Goal: Task Accomplishment & Management: Manage account settings

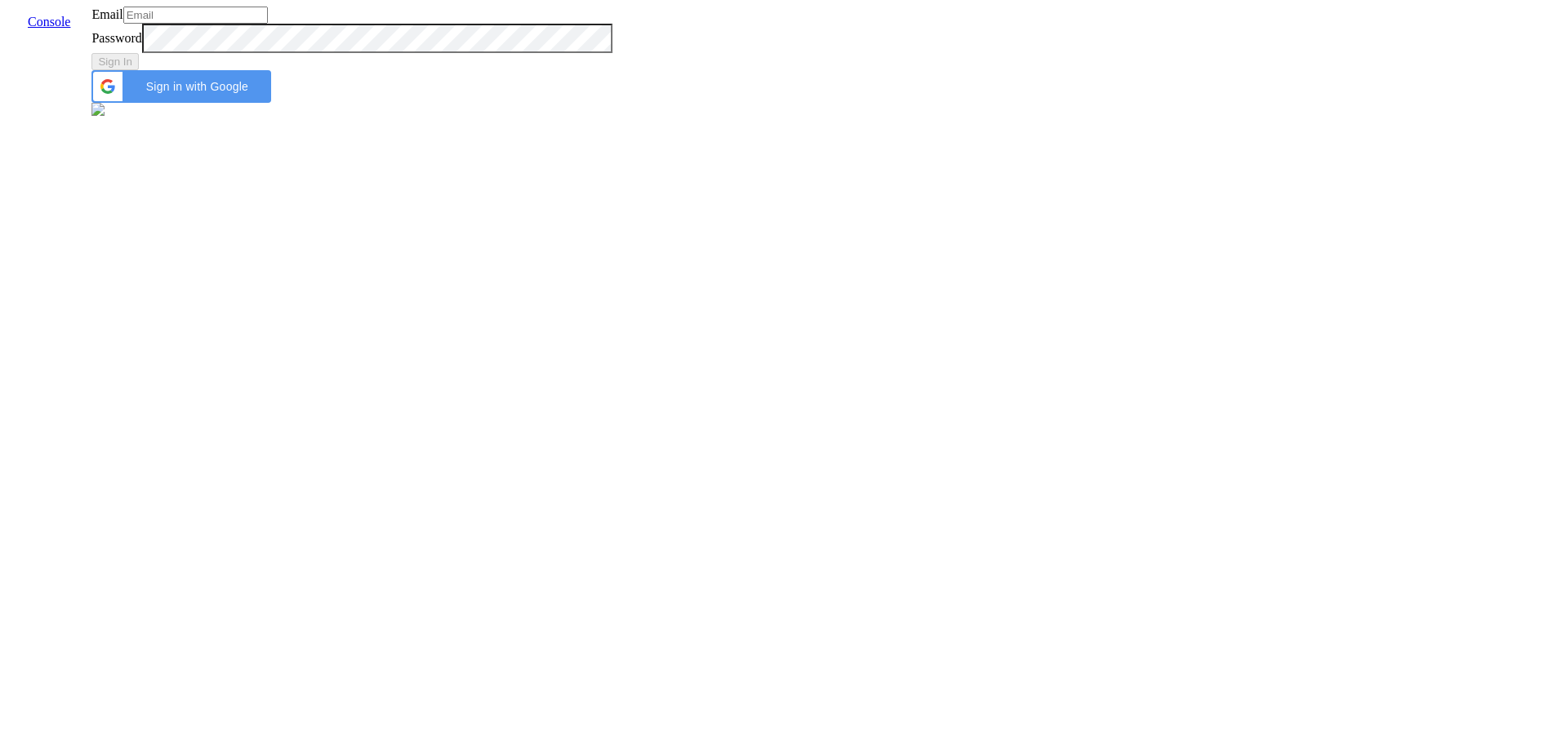
type input "[PERSON_NAME][EMAIL_ADDRESS]"
click at [261, 93] on span "Sign in with Google" at bounding box center [197, 87] width 129 height 13
type input "jobin@skit.ai"
click at [612, 70] on div "Sign In" at bounding box center [351, 61] width 520 height 18
click at [139, 70] on button "Sign In" at bounding box center [115, 61] width 47 height 18
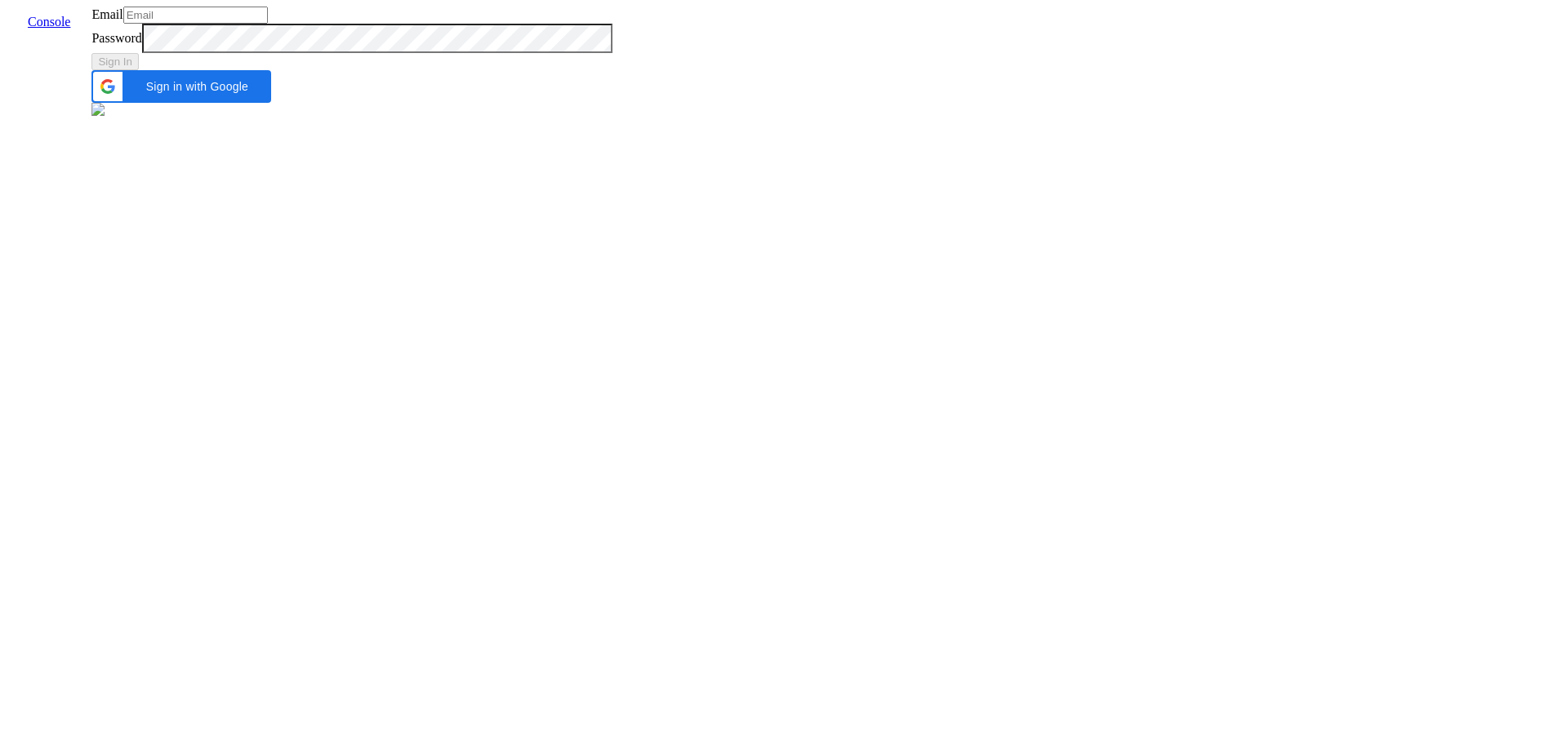
type input "[PERSON_NAME][EMAIL_ADDRESS]"
click at [537, 108] on div "Email [PERSON_NAME][EMAIL_ADDRESS] Password Sign In Sign in with Google Sign in…" at bounding box center [351, 63] width 520 height 113
type input "[PERSON_NAME][EMAIL_ADDRESS]"
click at [612, 70] on div "Sign In" at bounding box center [351, 61] width 520 height 18
click at [139, 70] on button "Sign In" at bounding box center [115, 61] width 47 height 18
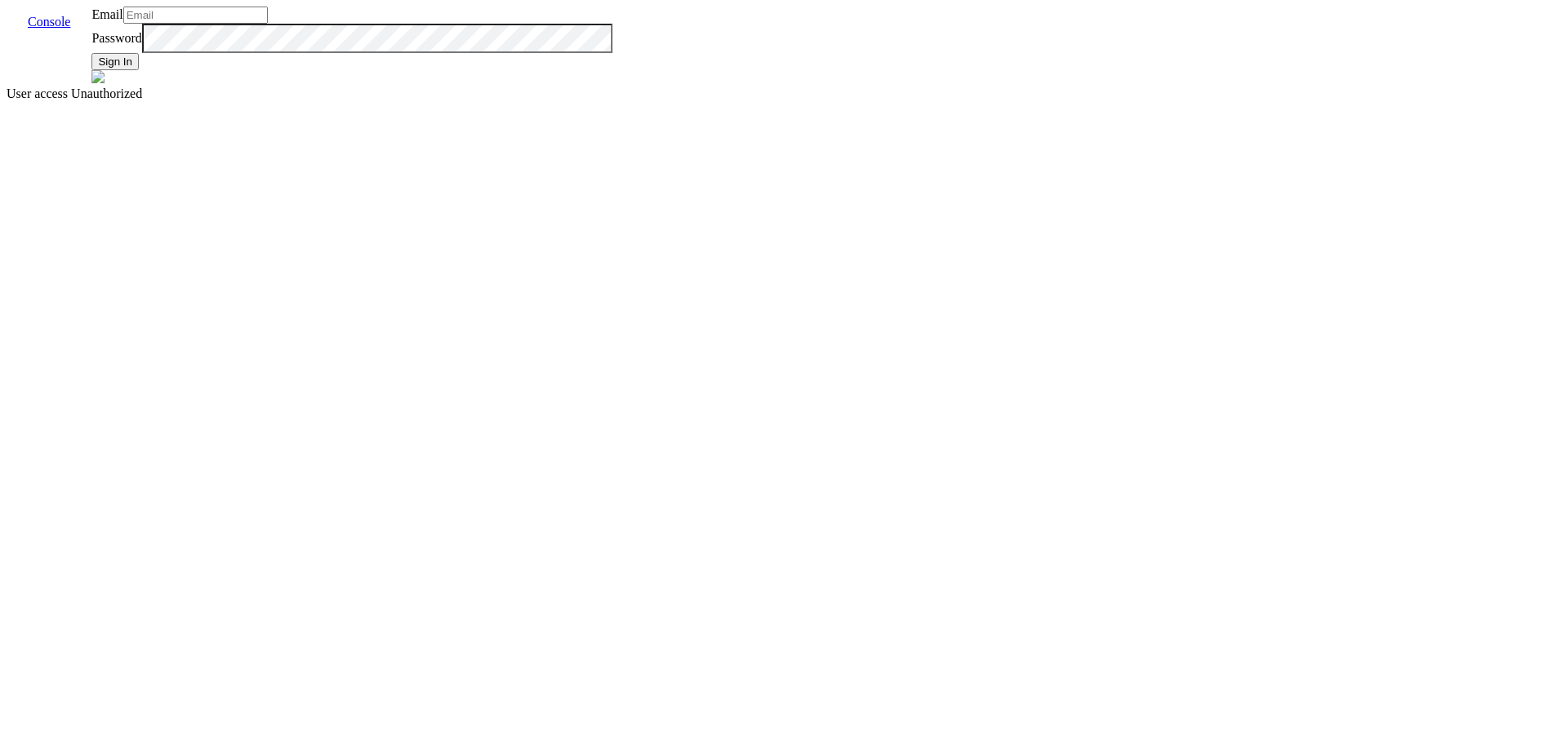
type input "[PERSON_NAME][EMAIL_ADDRESS]"
type input "[EMAIL_ADDRESS][PERSON_NAME]"
click at [139, 70] on button "Sign In" at bounding box center [115, 61] width 47 height 18
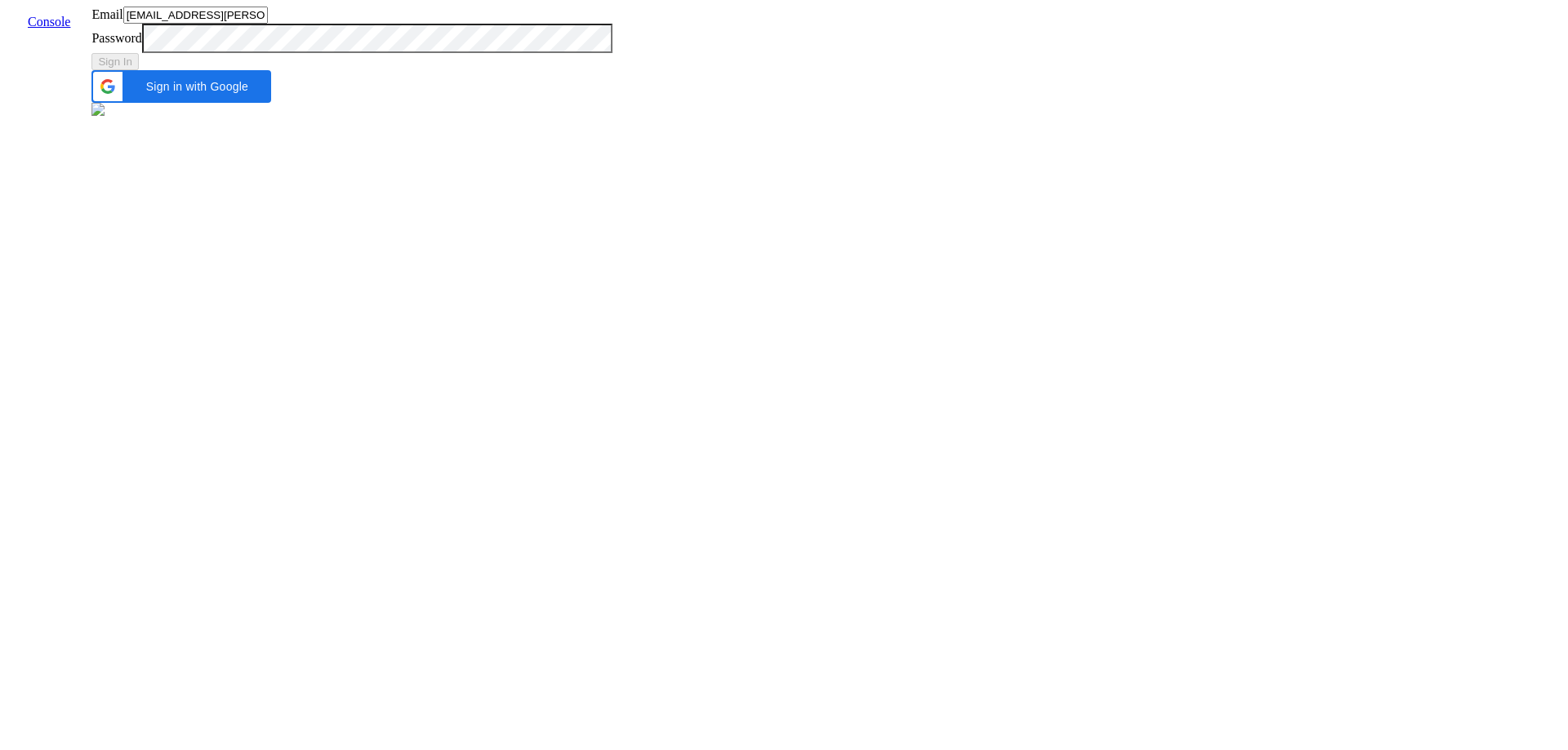
click at [268, 24] on input "[EMAIL_ADDRESS][PERSON_NAME]" at bounding box center [195, 15] width 144 height 18
type input "sangavipriya.t@skit.ai"
click at [139, 70] on button "Sign In" at bounding box center [115, 61] width 47 height 18
click at [268, 24] on input "sangavipriya.t@skit.ai" at bounding box center [195, 15] width 144 height 18
type input "vernacular"
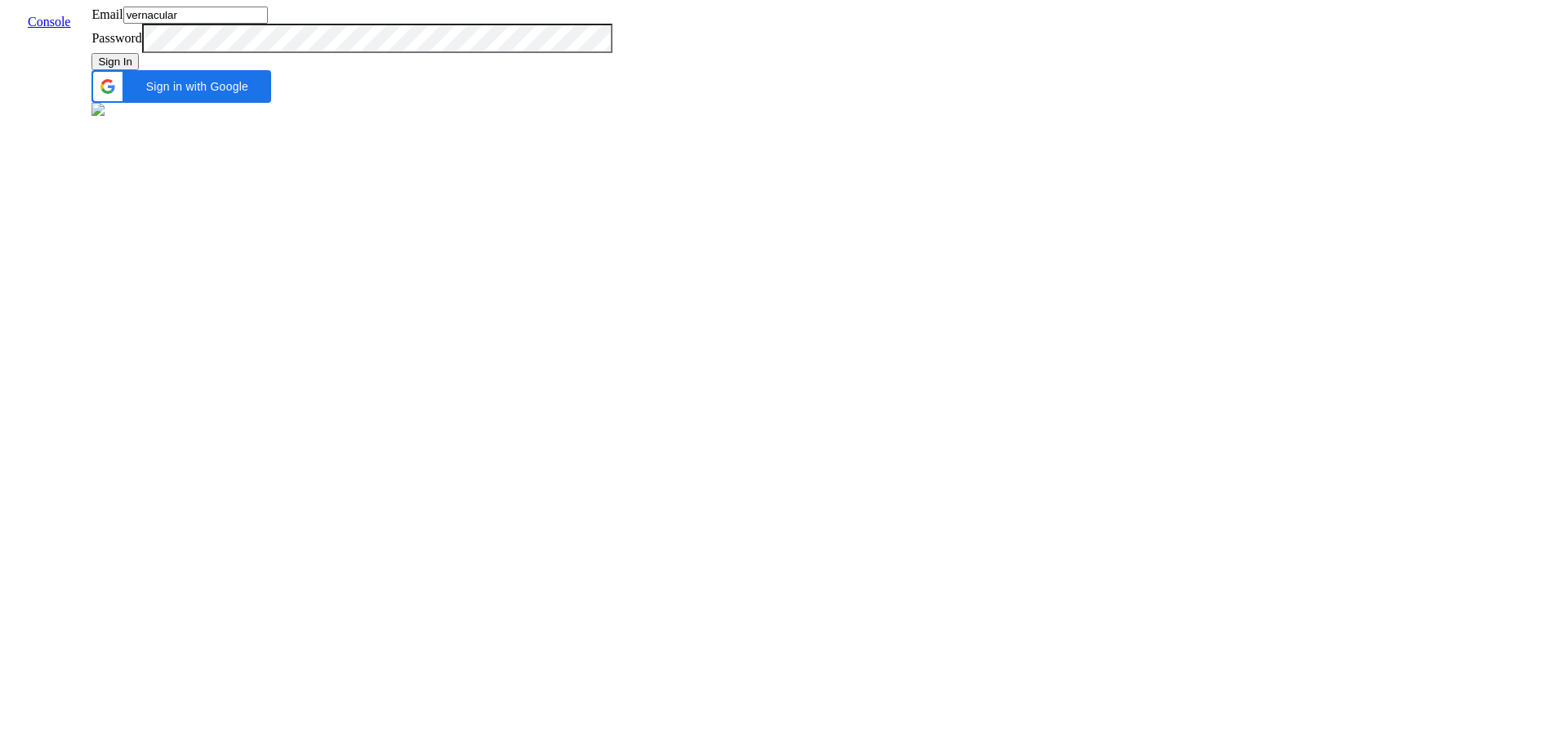
click at [139, 70] on button "Sign In" at bounding box center [115, 61] width 47 height 18
type input "vernacular"
click at [268, 24] on input "vernacular" at bounding box center [195, 15] width 144 height 18
type input "[EMAIL_ADDRESS]"
click at [139, 70] on button "Sign In" at bounding box center [115, 61] width 47 height 18
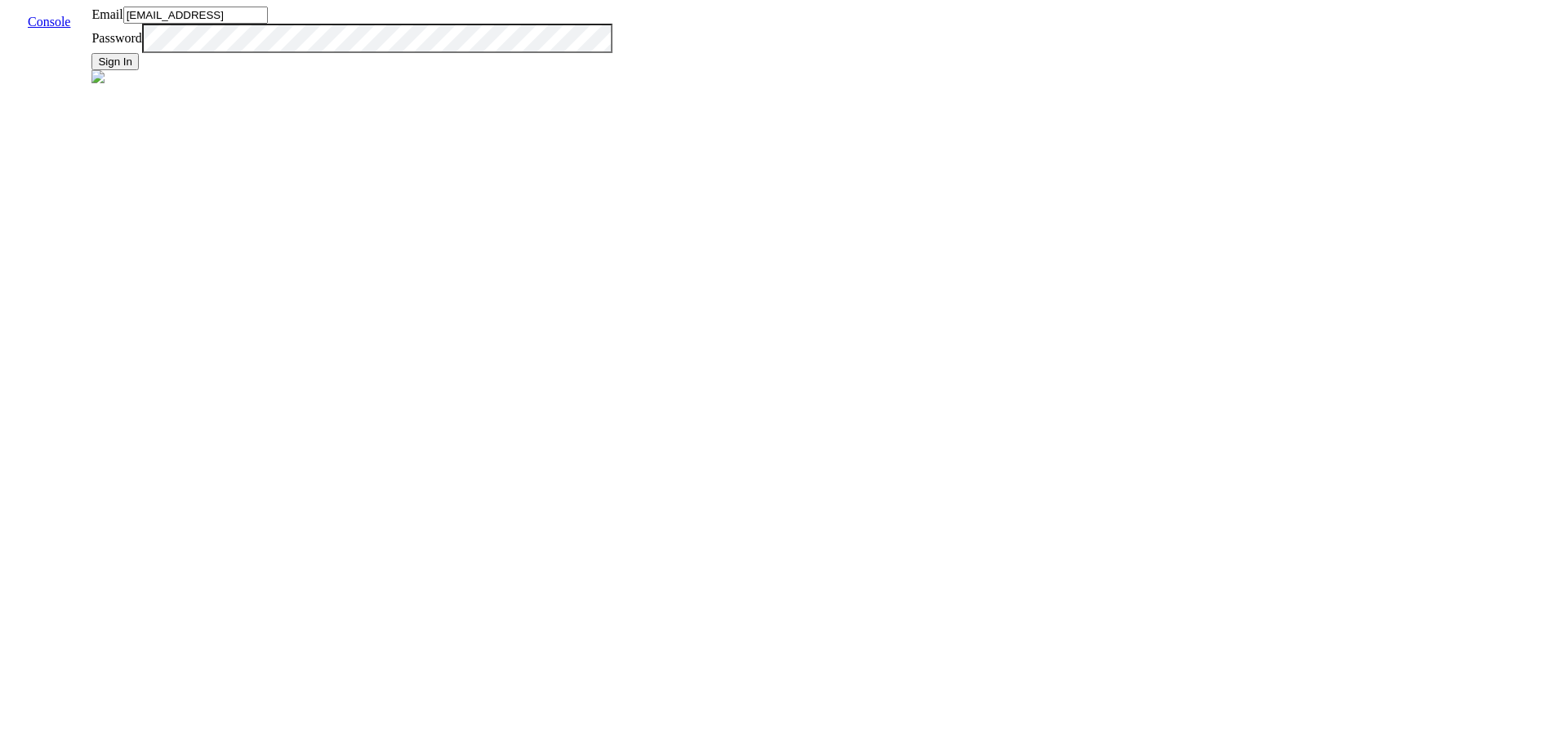
click at [268, 24] on input "[EMAIL_ADDRESS]" at bounding box center [195, 15] width 144 height 18
type input "[EMAIL_ADDRESS]"
click at [268, 24] on input "[EMAIL_ADDRESS]" at bounding box center [195, 15] width 144 height 18
click at [612, 119] on div "Email shruti.dhoke@skit.ai Password Sign In Sign in with Google Sign in with Go…" at bounding box center [351, 63] width 520 height 113
click at [139, 70] on button "Sign In" at bounding box center [115, 61] width 47 height 18
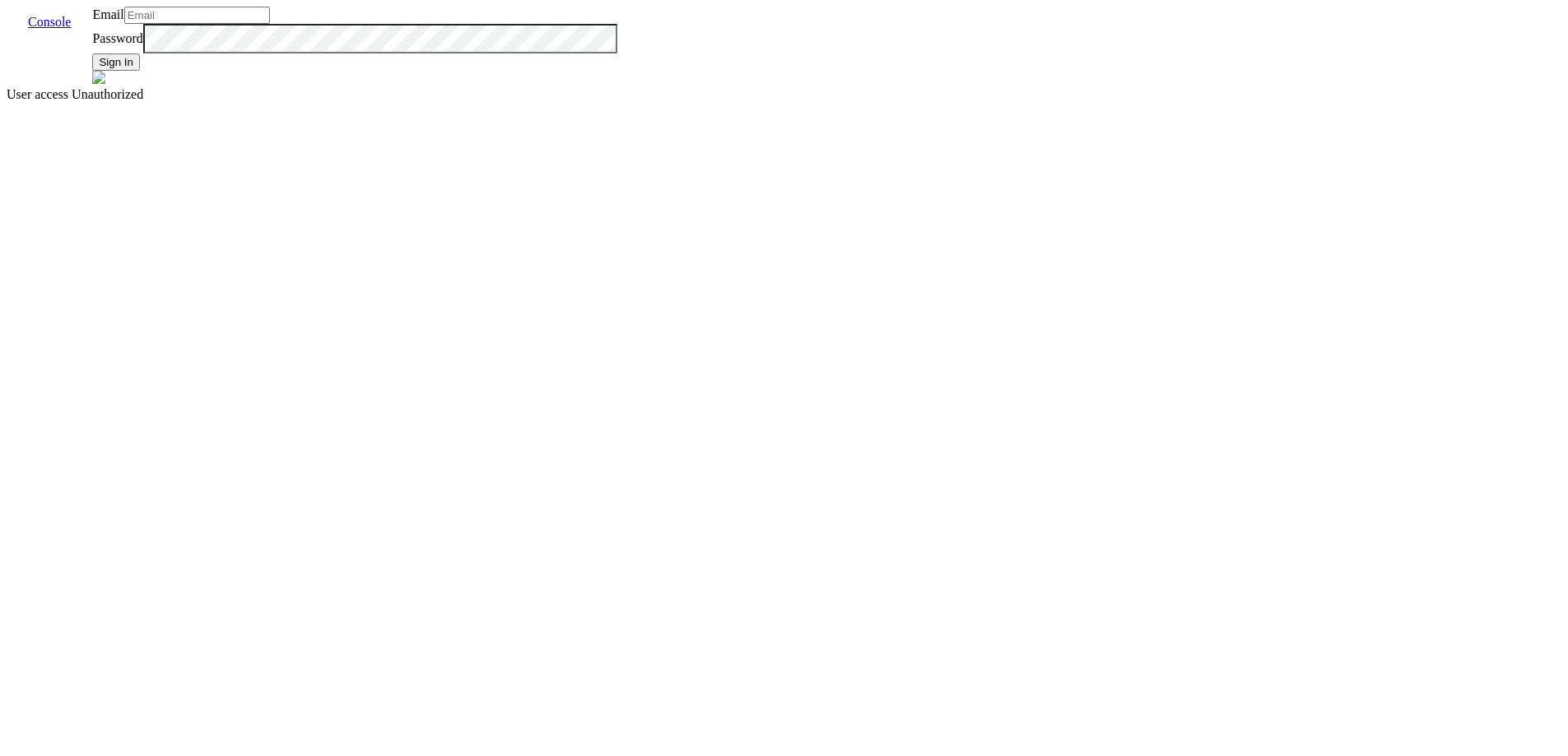
type input "[EMAIL_ADDRESS]"
click at [616, 88] on div "Email shruti.dhoke@skit.ai Password Sign In" at bounding box center [354, 47] width 524 height 81
click at [140, 71] on button "Sign In" at bounding box center [115, 61] width 47 height 18
click at [270, 24] on input "[EMAIL_ADDRESS]" at bounding box center [196, 15] width 145 height 18
type input "[EMAIL_ADDRESS]"
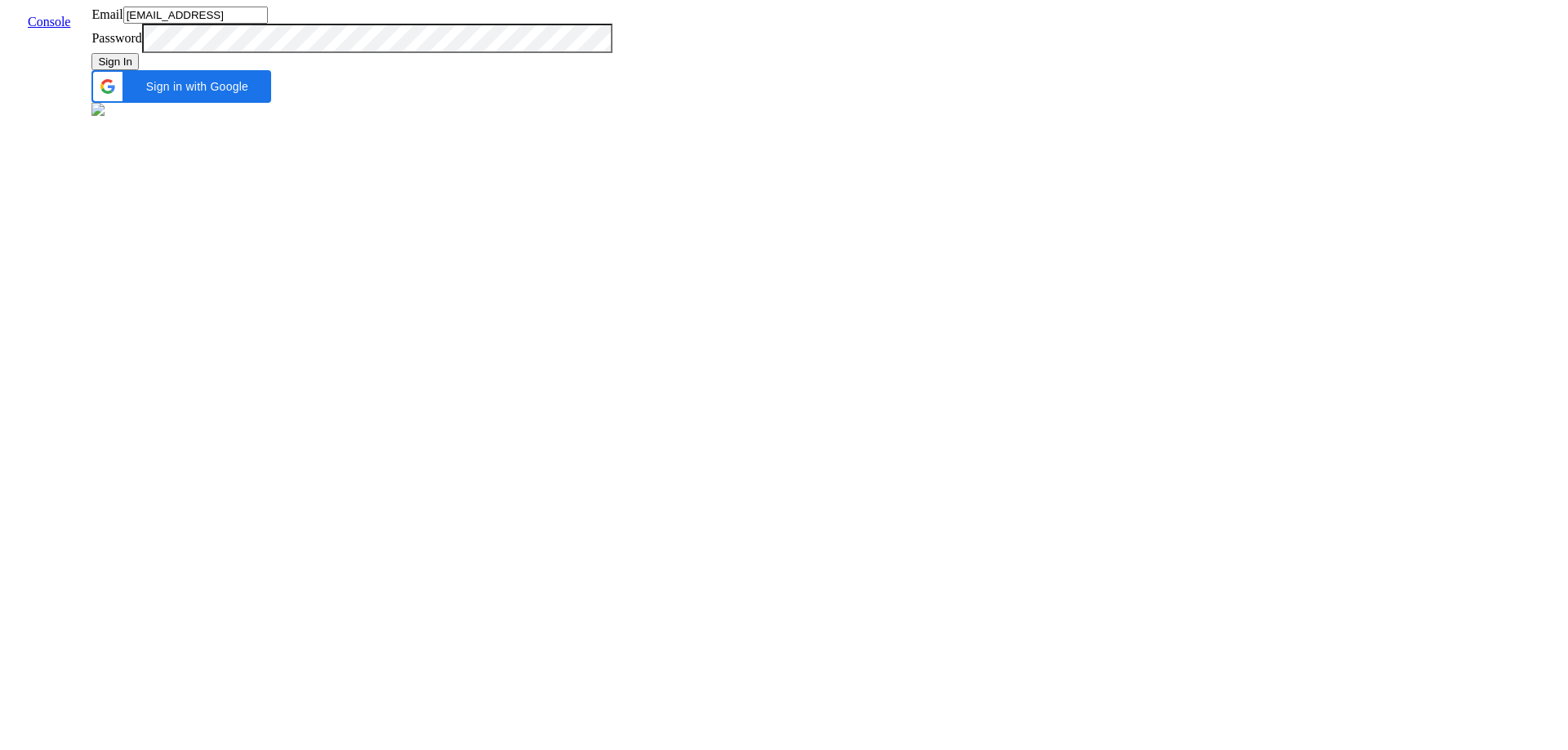
click at [139, 70] on button "Sign In" at bounding box center [115, 61] width 47 height 18
type input "[EMAIL_ADDRESS]"
click at [268, 24] on input "admin@vernacular.ai" at bounding box center [195, 15] width 144 height 18
type input "vernacular"
click at [139, 70] on button "Sign In" at bounding box center [115, 61] width 47 height 18
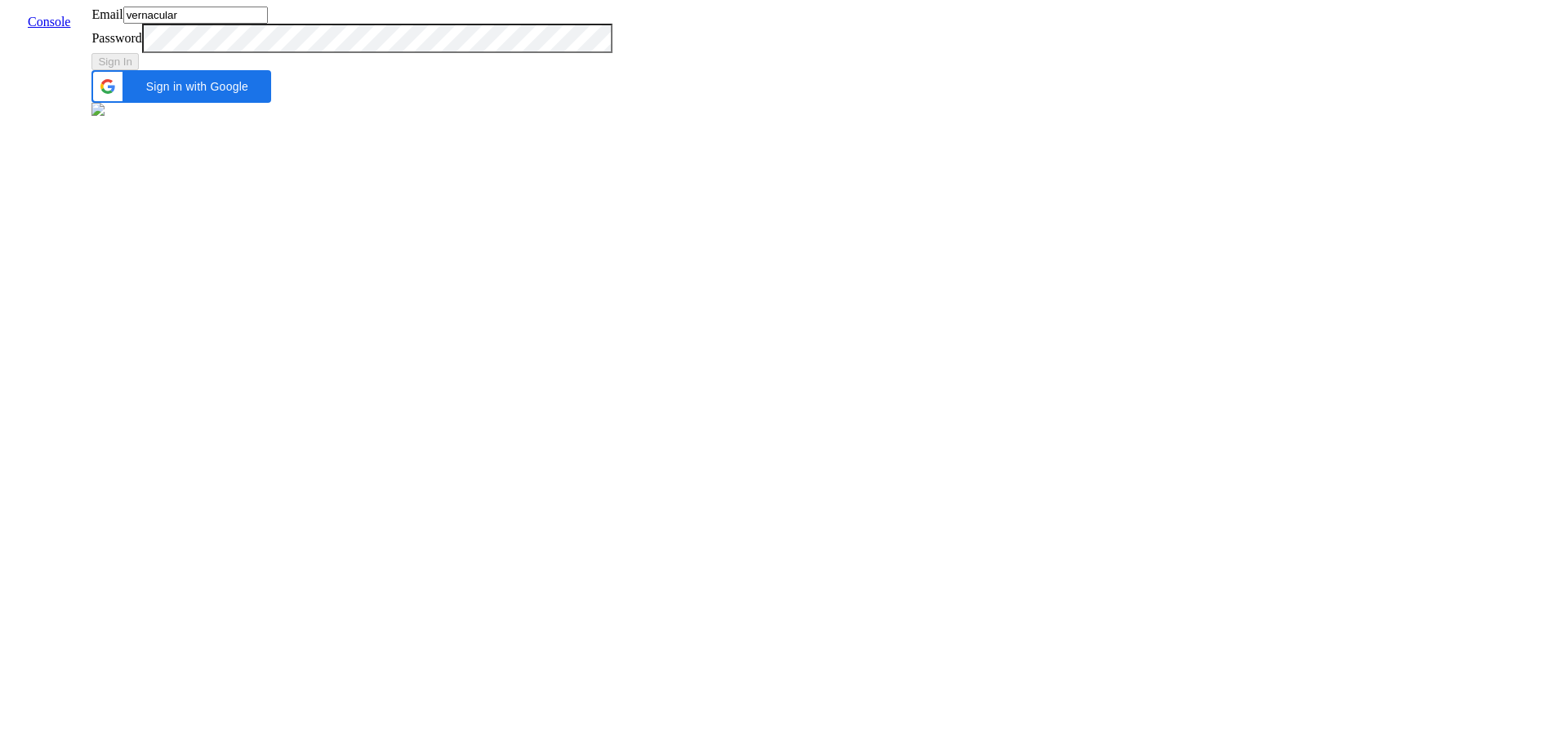
click at [612, 119] on div "Email vernacular Password Sign In Sign in with Google Sign in with Google. Open…" at bounding box center [351, 63] width 520 height 113
click at [268, 24] on input "vernacular" at bounding box center [195, 15] width 144 height 18
type input "[EMAIL_ADDRESS]"
click at [139, 70] on button "Sign In" at bounding box center [115, 61] width 47 height 18
click at [268, 24] on input "[EMAIL_ADDRESS]" at bounding box center [195, 15] width 144 height 18
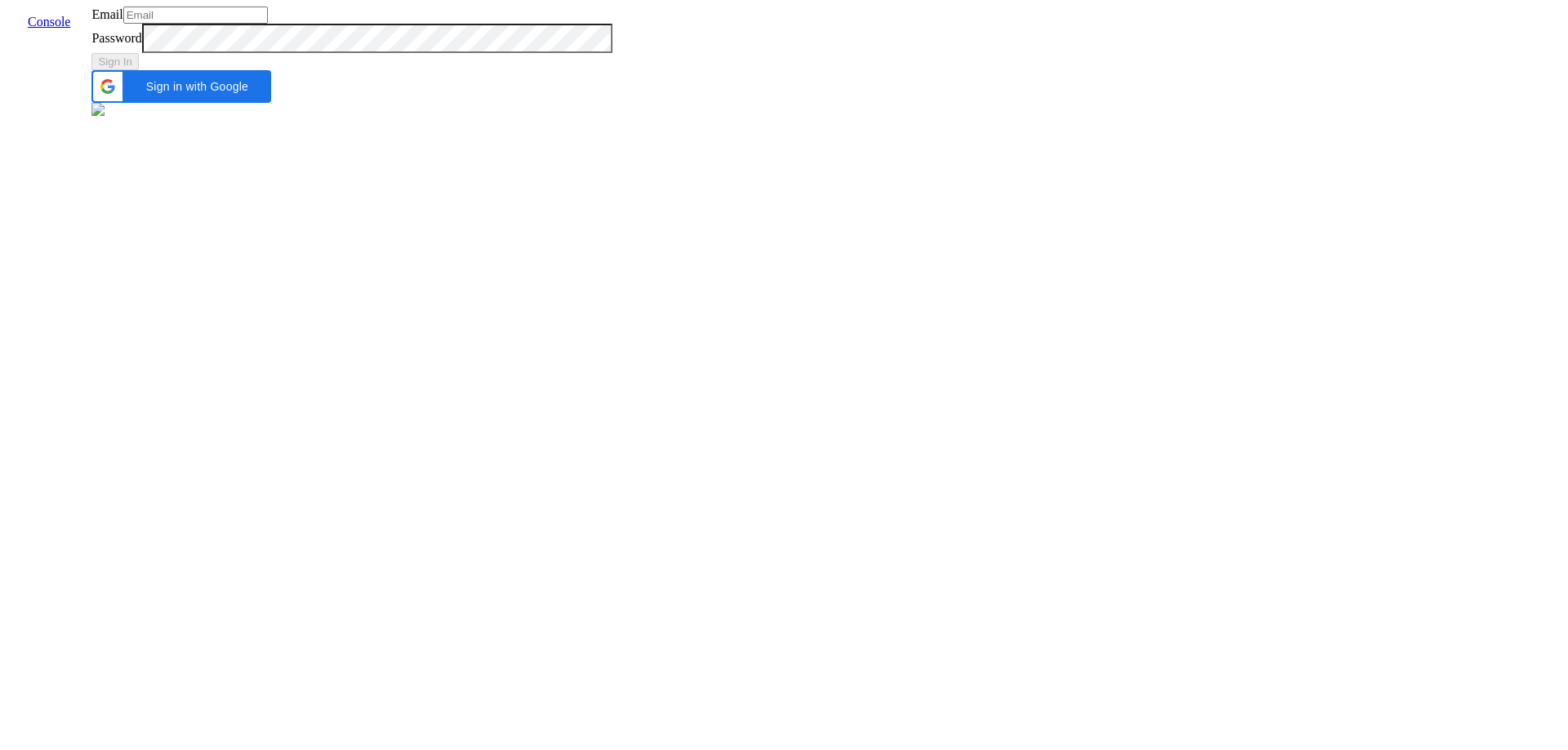
type input "[EMAIL_ADDRESS]"
click at [268, 24] on input "[EMAIL_ADDRESS]" at bounding box center [195, 15] width 144 height 18
click at [612, 70] on div "Sign In" at bounding box center [351, 61] width 520 height 18
click at [139, 70] on button "Sign In" at bounding box center [115, 61] width 47 height 18
click at [268, 24] on input "[EMAIL_ADDRESS]" at bounding box center [195, 15] width 144 height 18
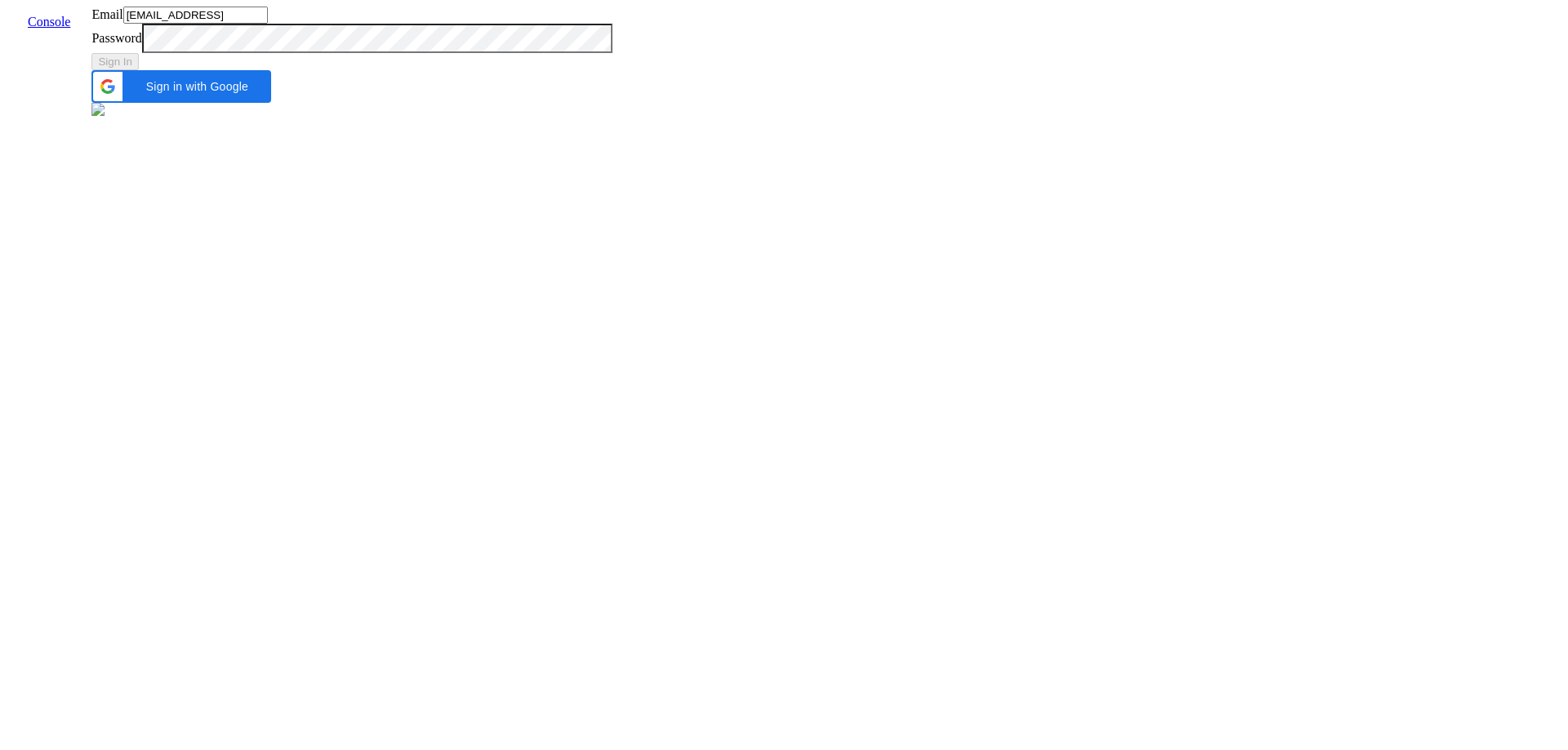
click at [268, 24] on input "[EMAIL_ADDRESS]" at bounding box center [195, 15] width 144 height 18
type input "[EMAIL_ADDRESS][DOMAIN_NAME]"
click at [139, 70] on button "Sign In" at bounding box center [115, 61] width 47 height 18
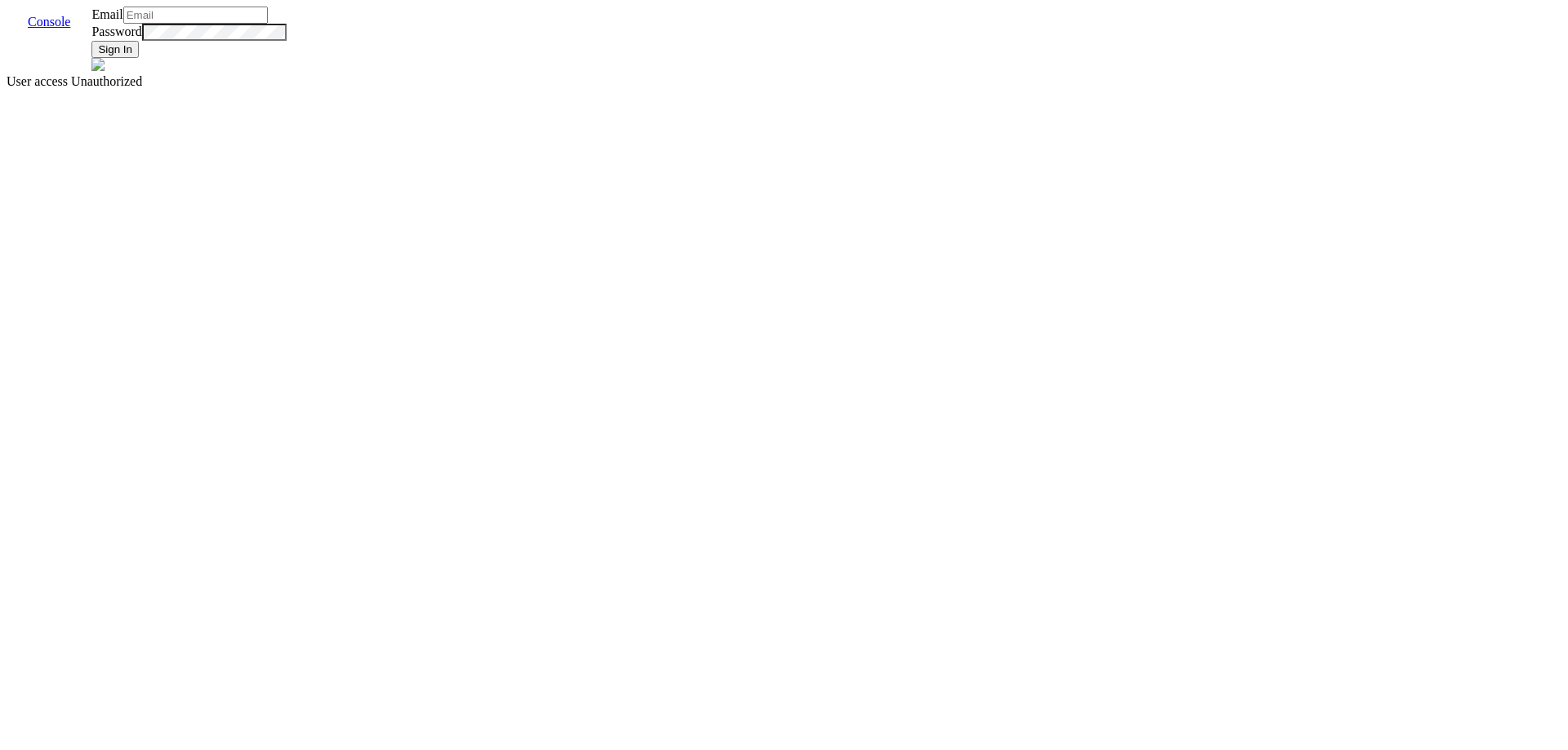
type input "[EMAIL_ADDRESS][DOMAIN_NAME]"
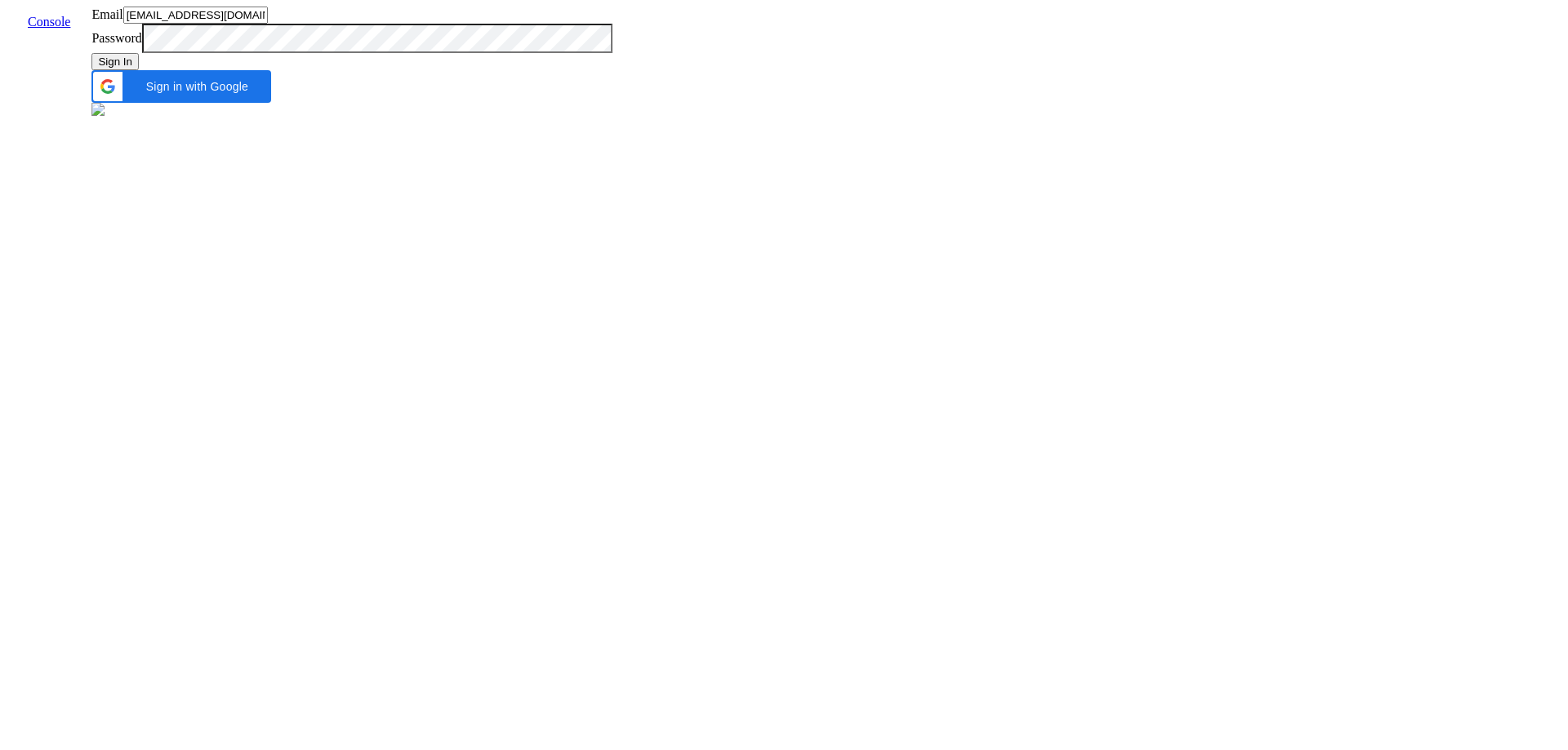
type input "[EMAIL_ADDRESS]"
click at [139, 70] on button "Sign In" at bounding box center [115, 61] width 47 height 18
type input "[EMAIL_ADDRESS]"
click at [268, 24] on input "[EMAIL_ADDRESS]" at bounding box center [195, 15] width 144 height 18
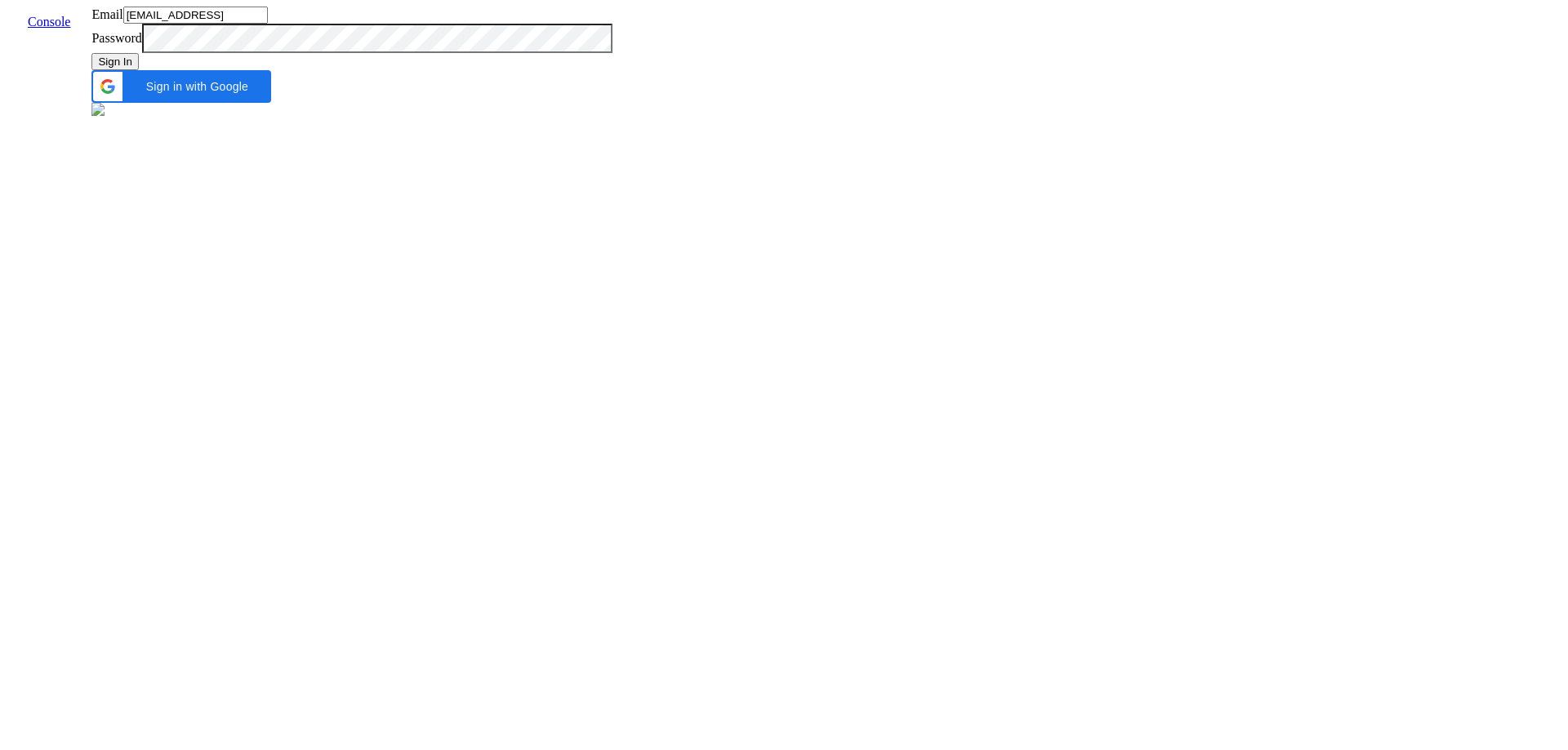
type input "loki-skit"
click at [139, 70] on button "Sign In" at bounding box center [115, 61] width 47 height 18
click at [123, 21] on label "Email" at bounding box center [107, 14] width 31 height 14
click at [268, 24] on input "loki-skit" at bounding box center [195, 15] width 144 height 18
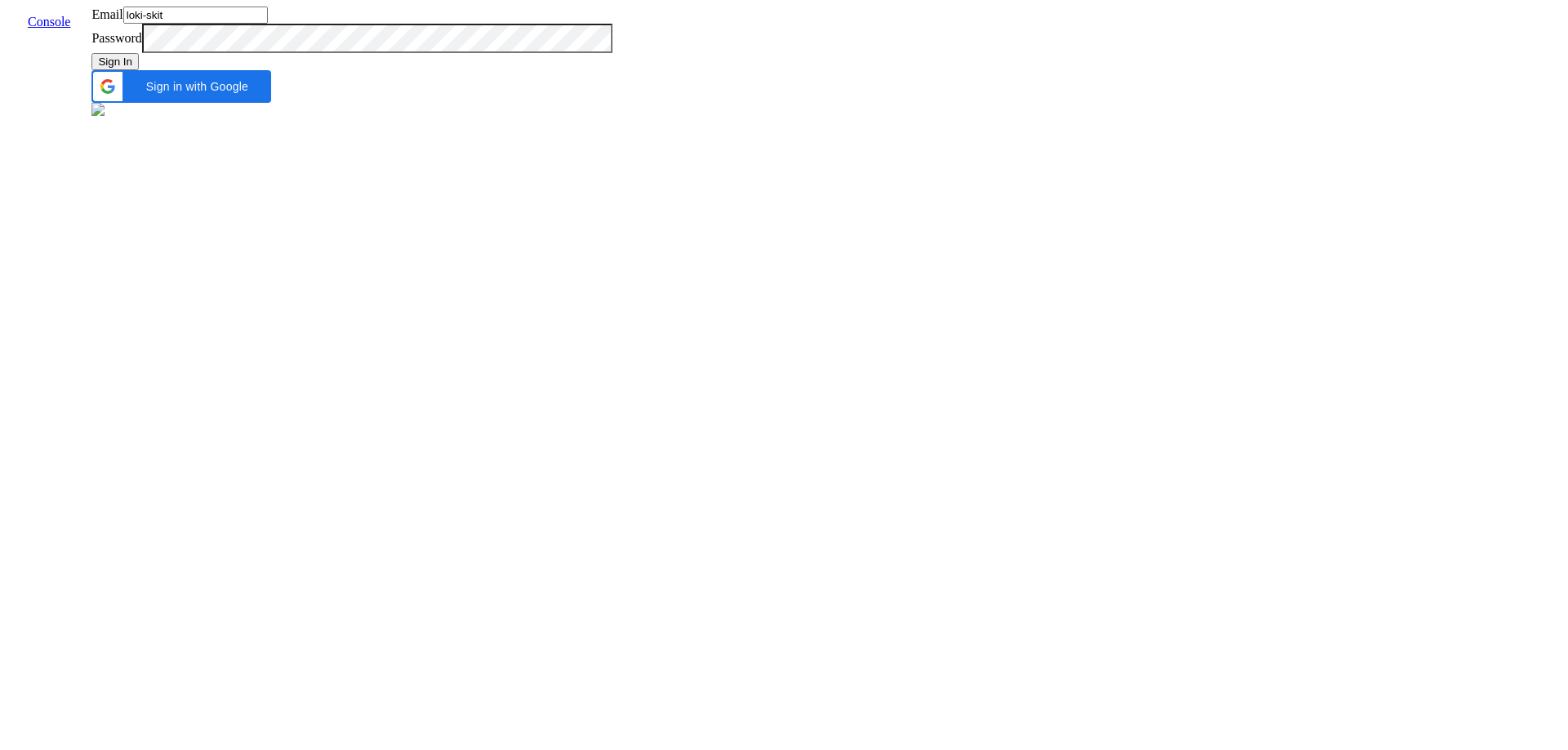
type input "sangavipriya.t@skit.ai"
click at [612, 70] on div "Sign In" at bounding box center [351, 61] width 520 height 18
click at [139, 70] on button "Sign In" at bounding box center [115, 61] width 47 height 18
click at [268, 24] on input "sangavipriya.t@skit.ai" at bounding box center [195, 15] width 144 height 18
type input "vaibhav.dahival@icici.com"
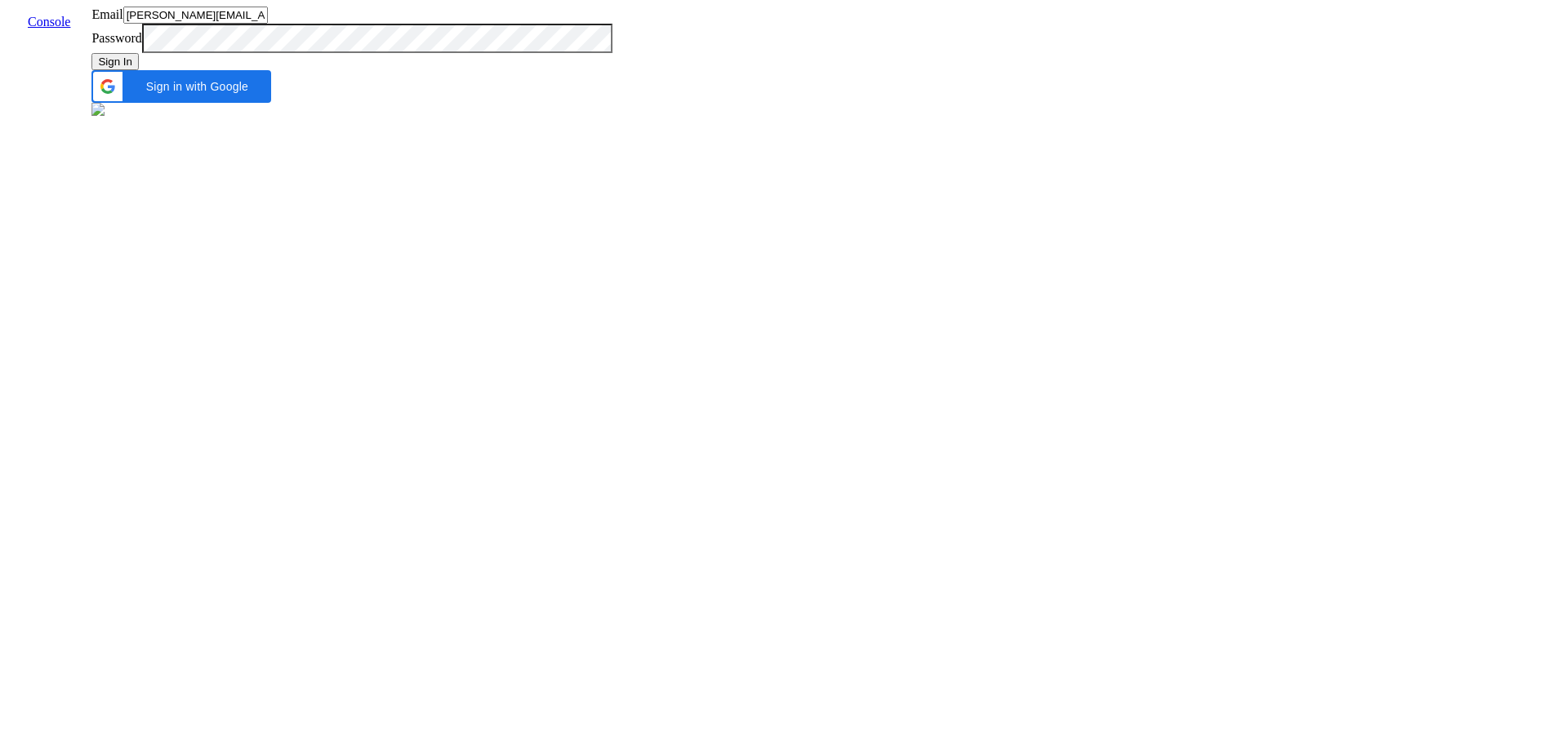
click at [139, 70] on button "Sign In" at bounding box center [115, 61] width 47 height 18
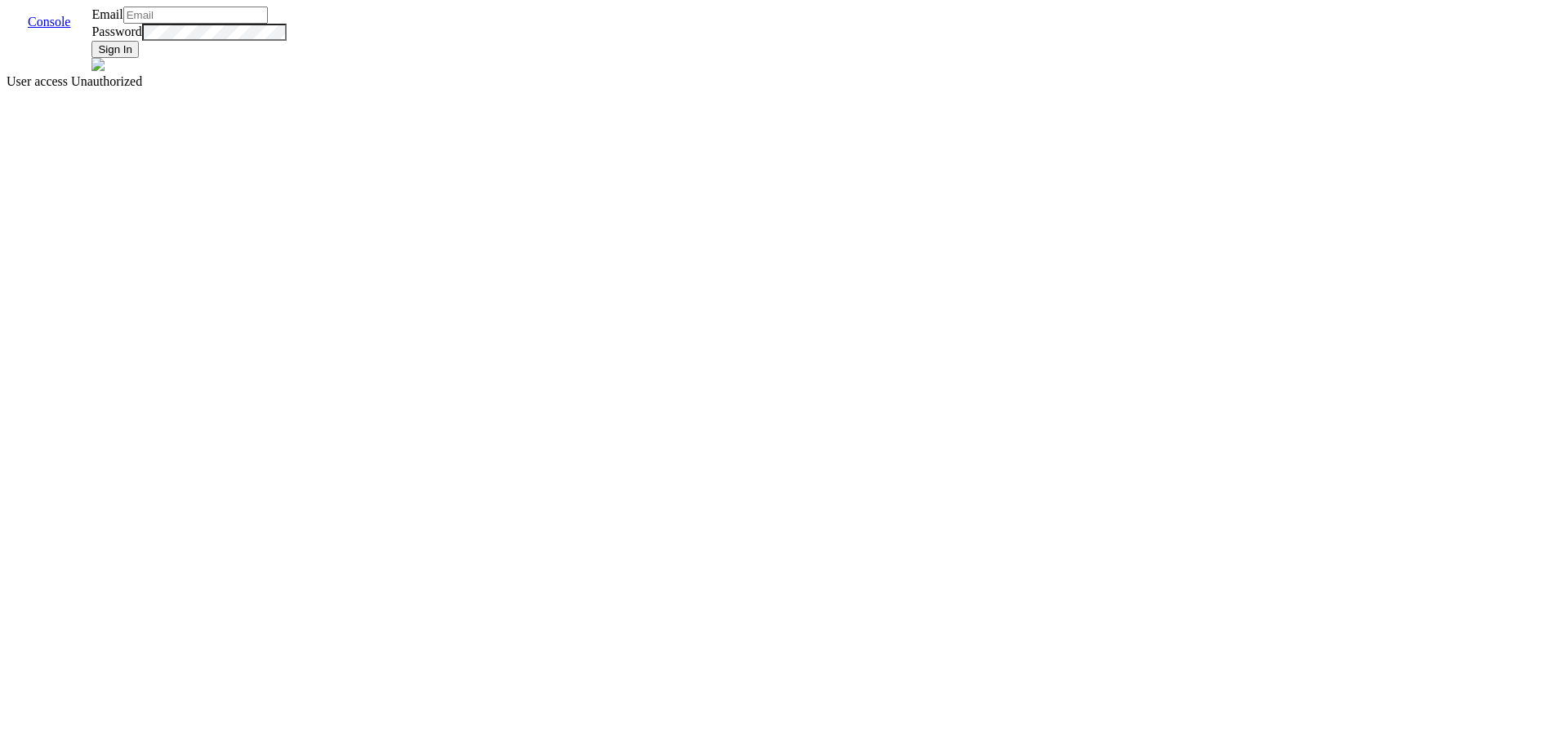
type input "vaibhav.dahival@icici.com"
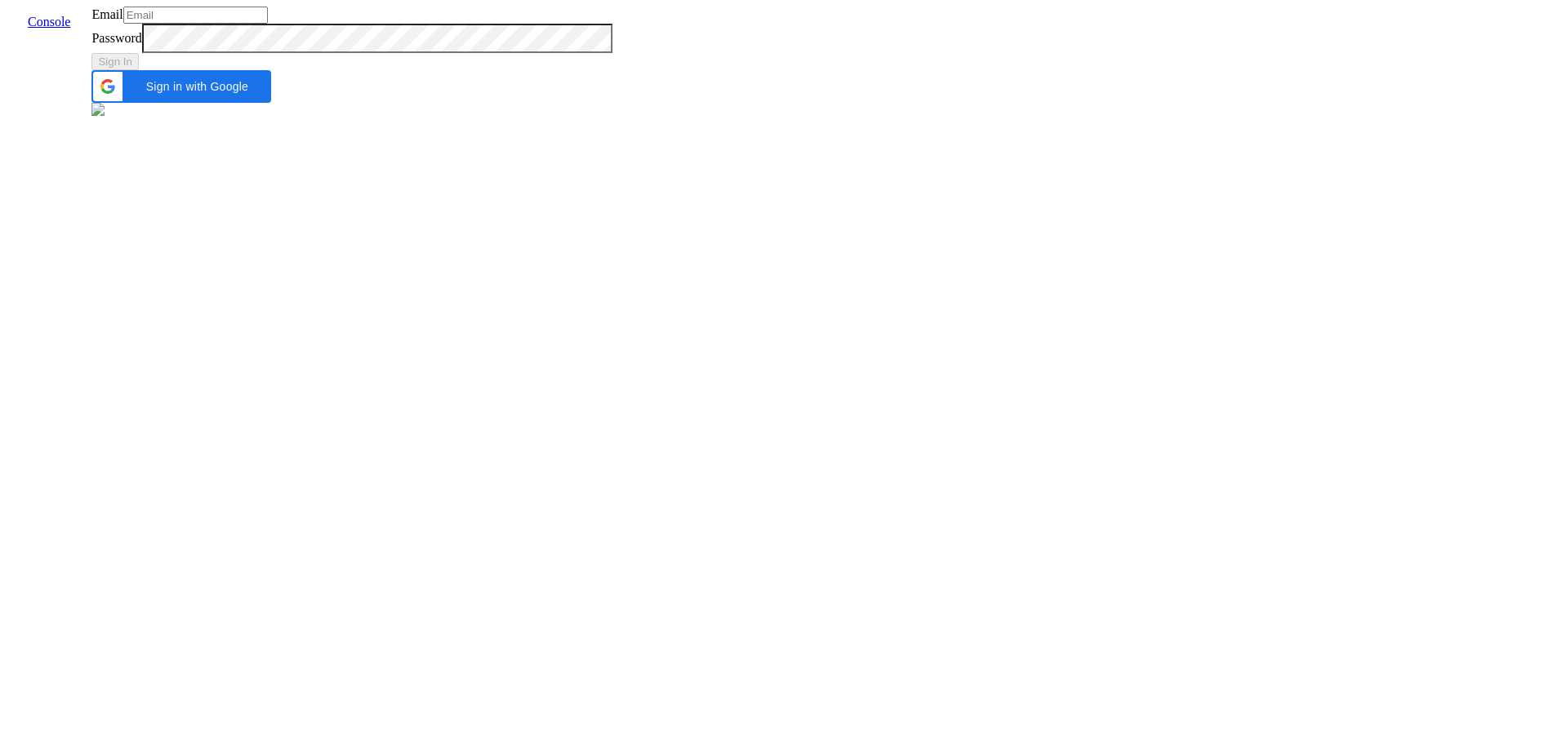
type input "[PERSON_NAME][EMAIL_ADDRESS][DOMAIN_NAME]"
click at [104, 116] on img at bounding box center [98, 109] width 13 height 13
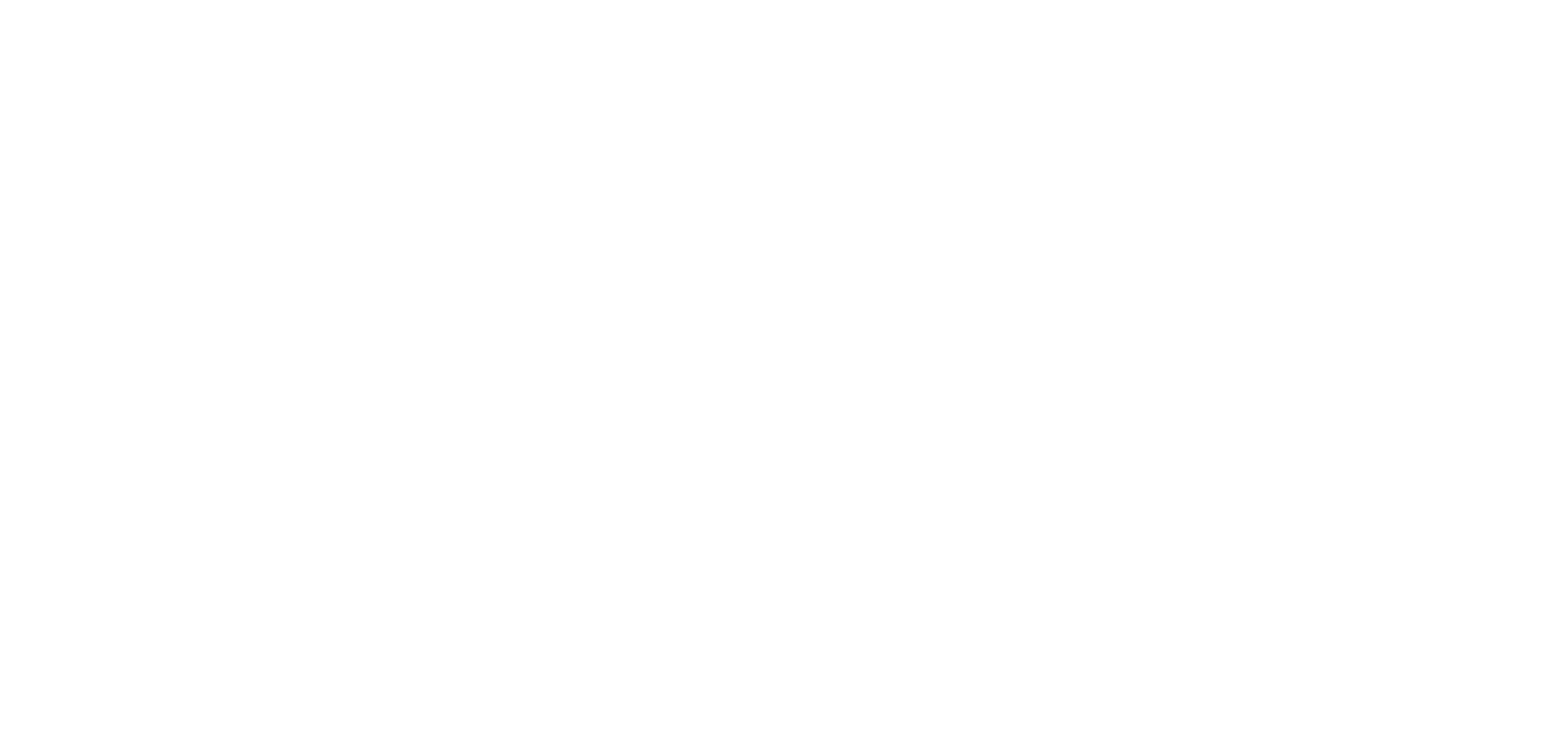
click at [1284, 7] on html at bounding box center [784, 3] width 1568 height 7
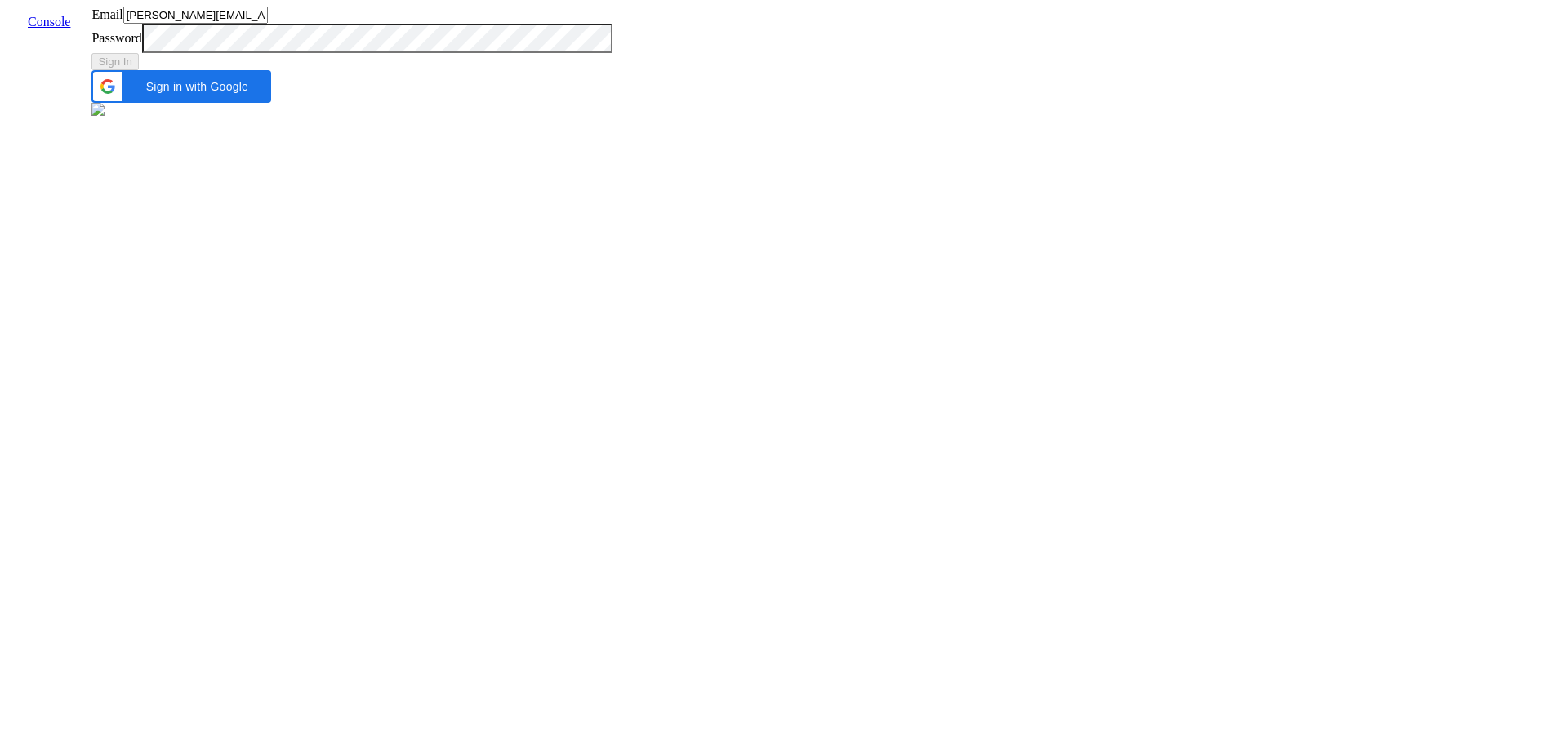
click at [268, 24] on input "vaibhav.dahival@icici.com" at bounding box center [195, 15] width 144 height 18
type input "admin@vernacular.ai"
type input "[EMAIL_ADDRESS]"
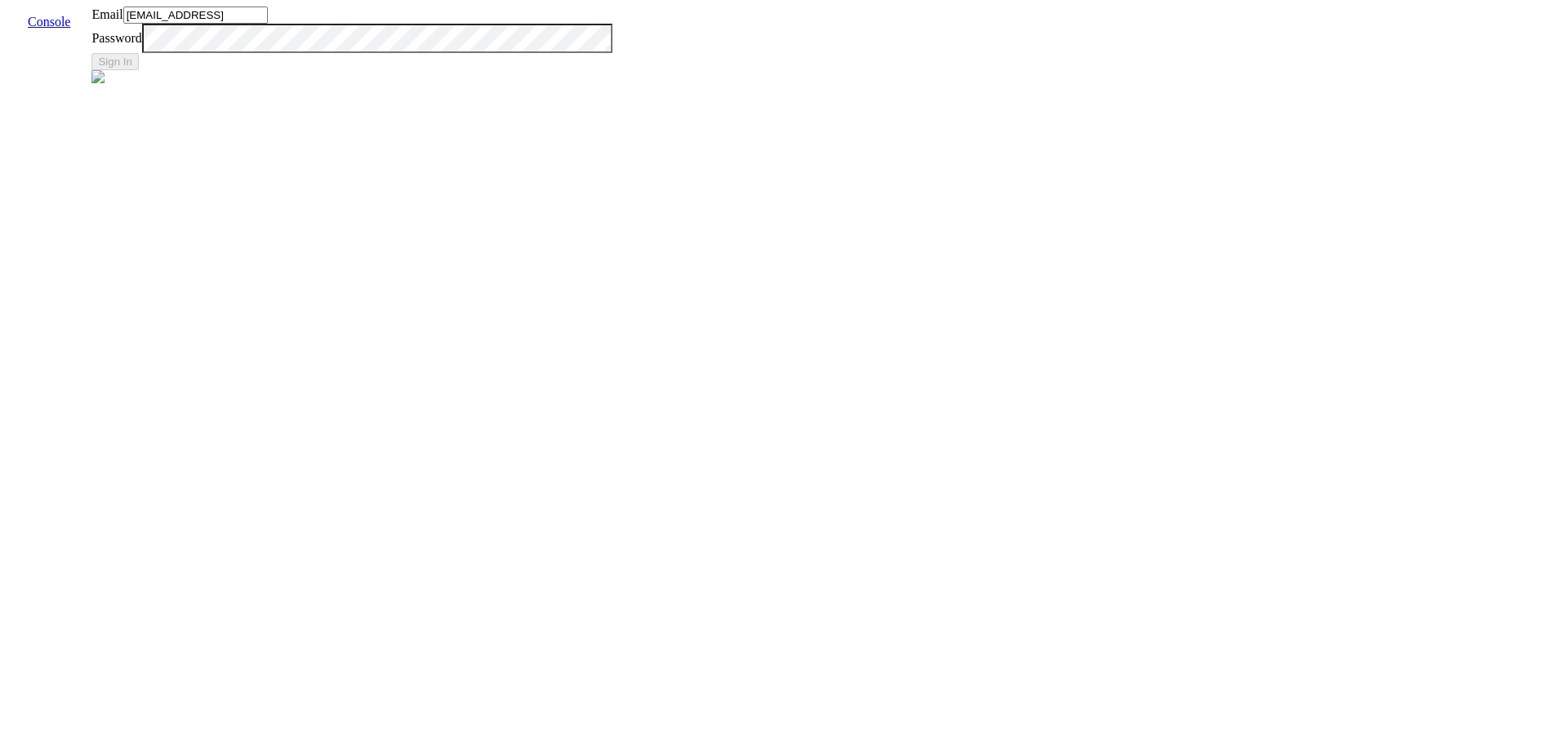
click at [268, 24] on input "[EMAIL_ADDRESS]" at bounding box center [195, 15] width 144 height 18
click at [139, 70] on button "Sign In" at bounding box center [115, 61] width 47 height 18
type input "vernacular"
click at [139, 70] on button "Sign In" at bounding box center [115, 61] width 47 height 18
click at [268, 24] on input "vernacular" at bounding box center [195, 15] width 144 height 18
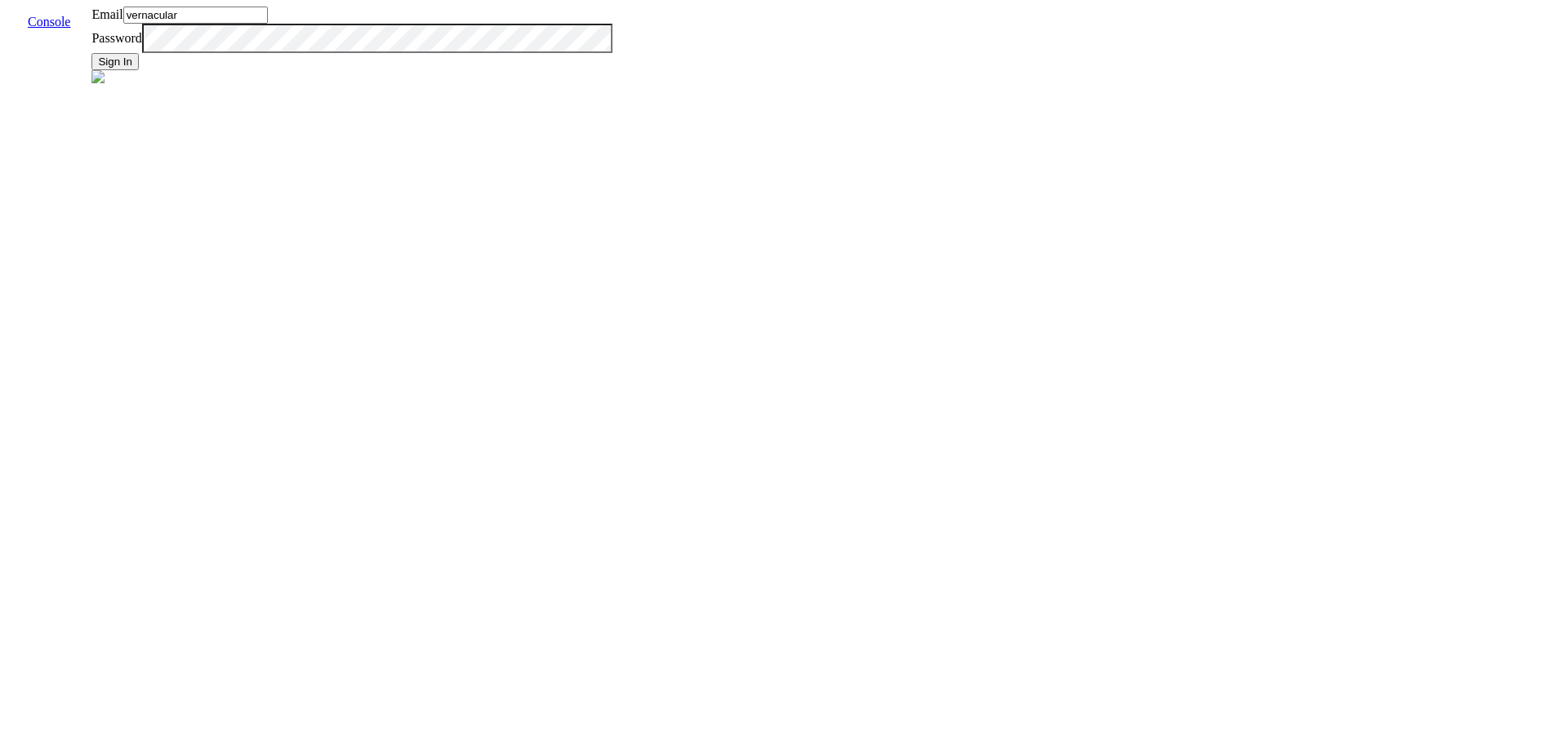
click at [268, 24] on input "vernacular" at bounding box center [195, 15] width 144 height 18
type input "[EMAIL_ADDRESS]"
type input "vernacular"
type input "[EMAIL_ADDRESS]"
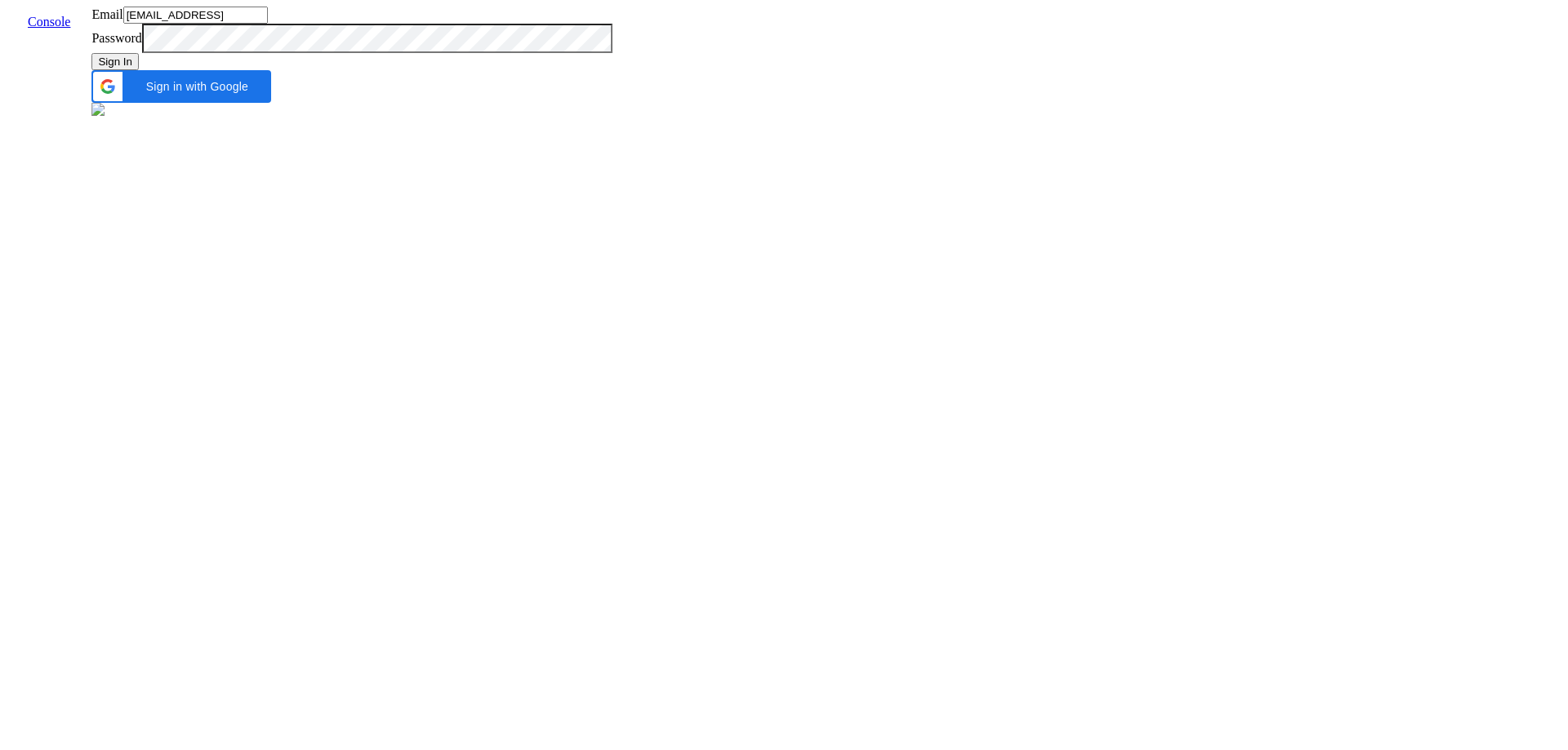
click at [268, 24] on input "[EMAIL_ADDRESS]" at bounding box center [195, 15] width 144 height 18
click at [261, 93] on span "Sign in with Google" at bounding box center [197, 87] width 129 height 13
type input "[EMAIL_ADDRESS]"
click at [104, 116] on img at bounding box center [98, 109] width 13 height 13
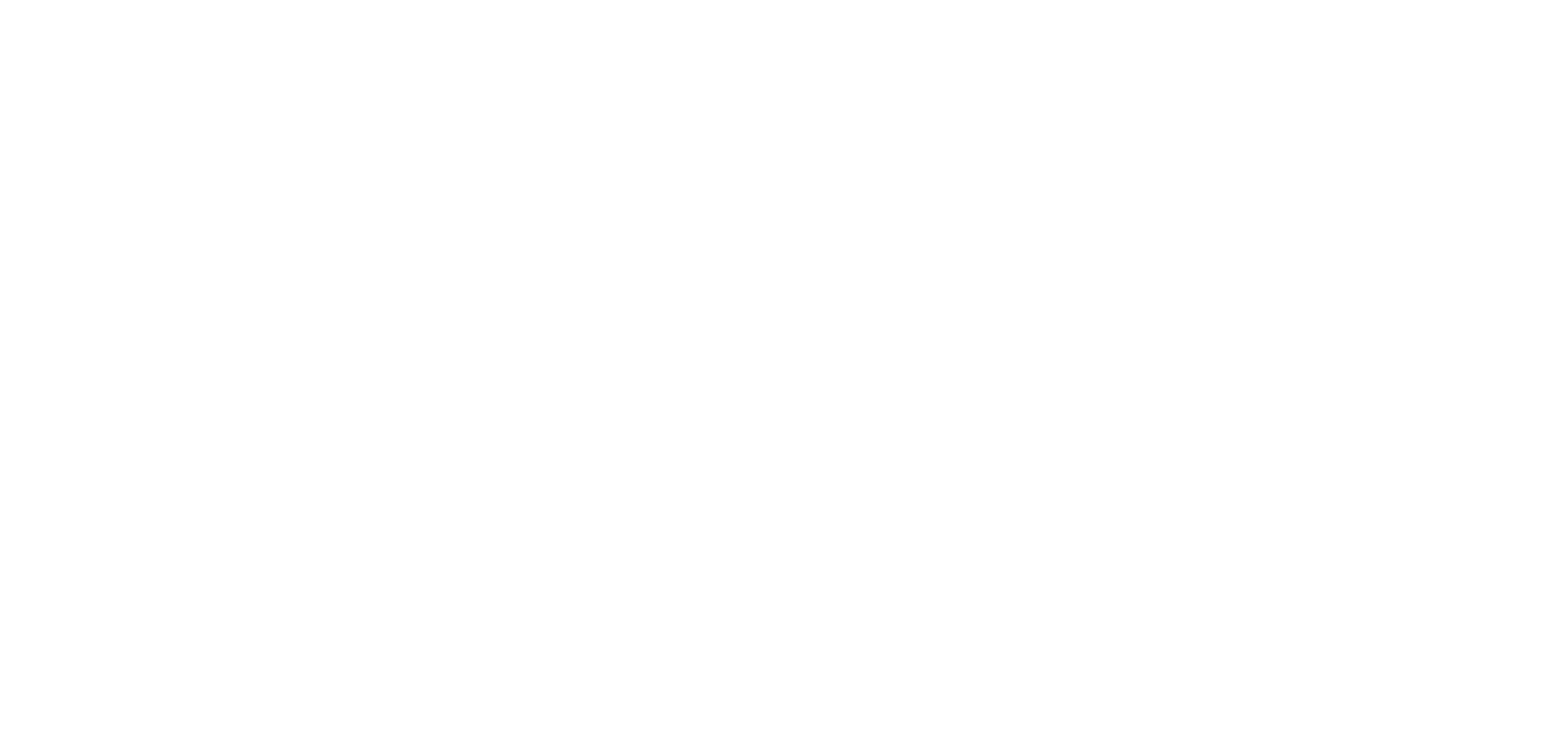
click at [842, 7] on html at bounding box center [784, 3] width 1568 height 7
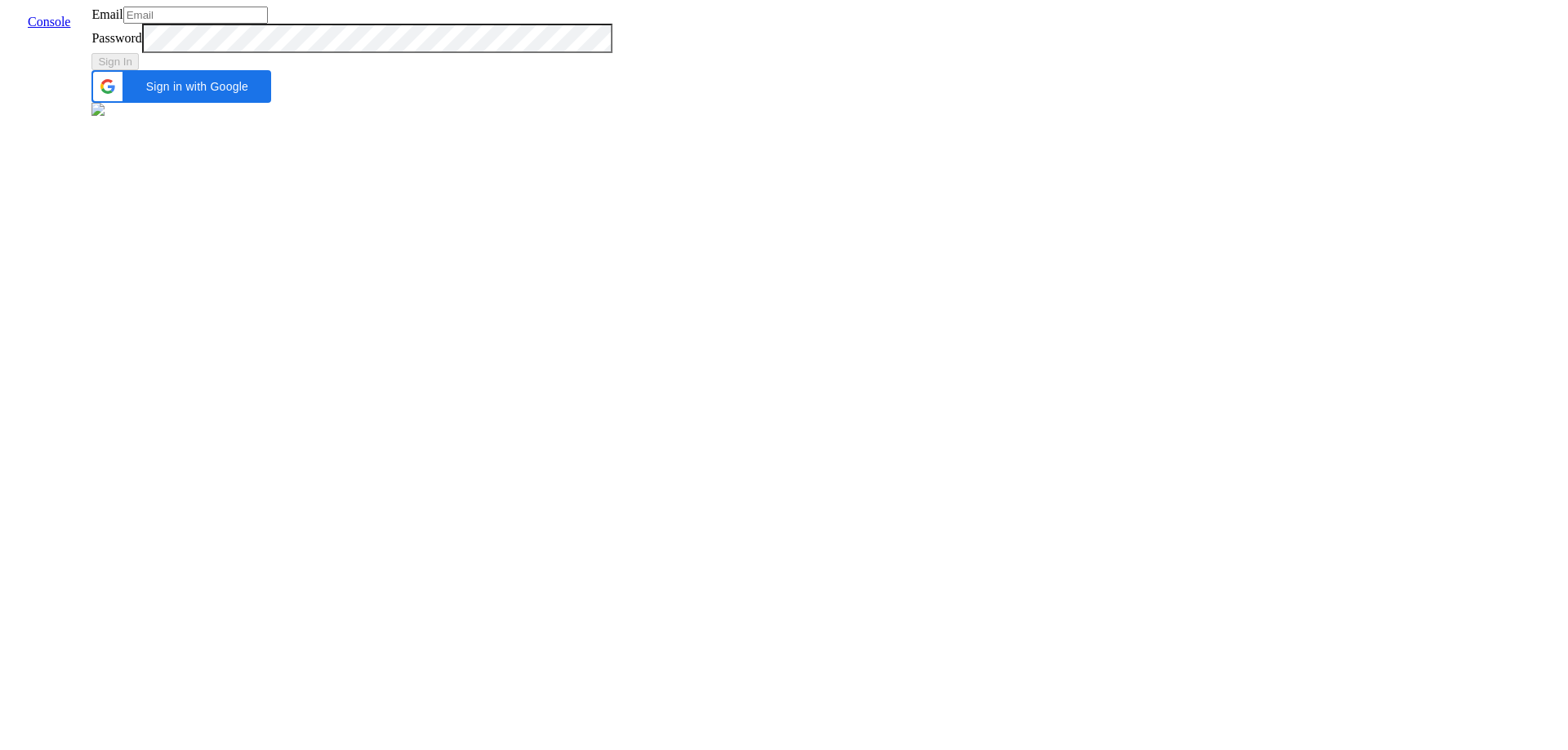
type input "[EMAIL_ADDRESS]"
click at [612, 119] on div "Email [EMAIL_ADDRESS] Password Sign In Sign in with Google Sign in with Google.…" at bounding box center [351, 63] width 520 height 113
click at [139, 70] on button "Sign In" at bounding box center [115, 61] width 47 height 18
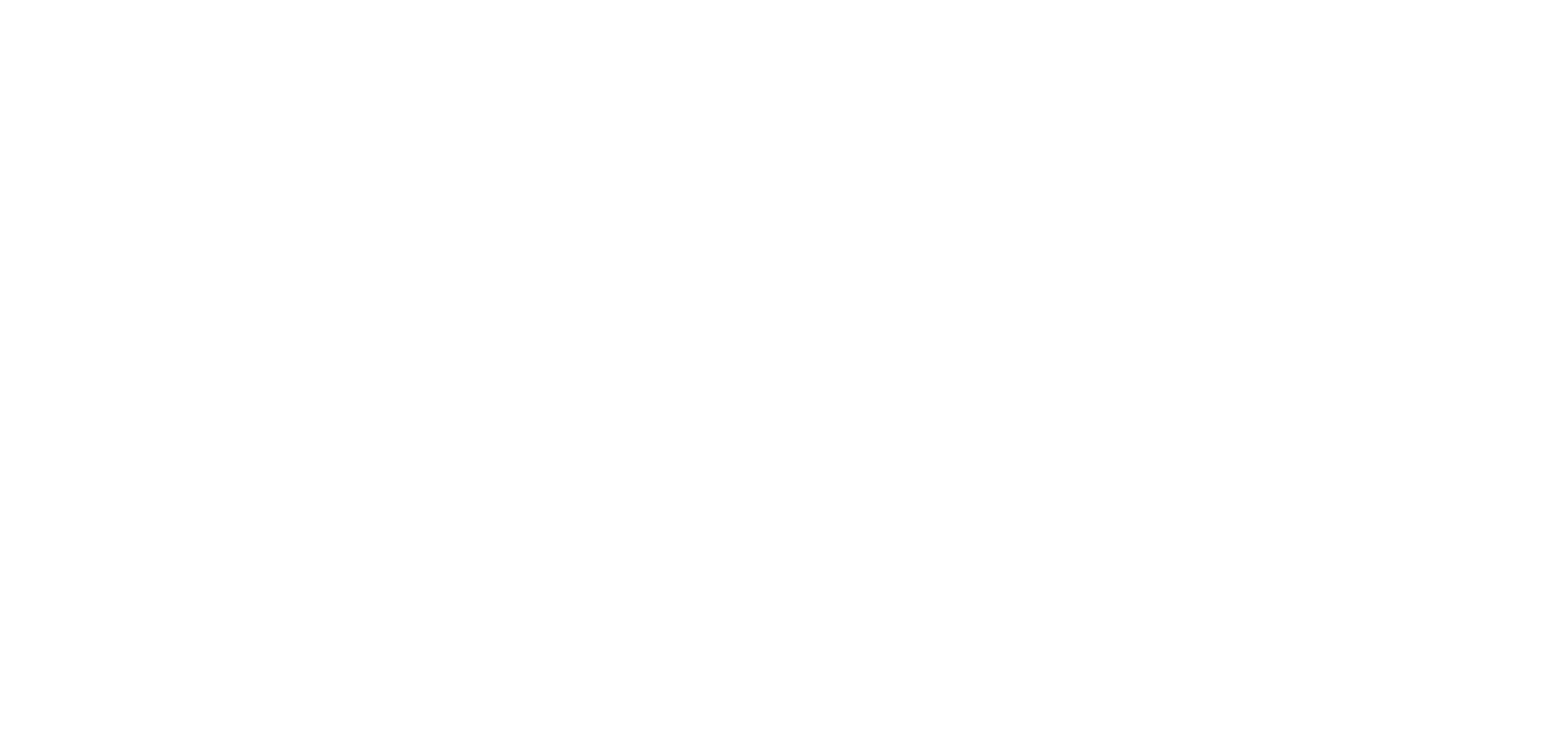
click at [288, 7] on html at bounding box center [784, 3] width 1568 height 7
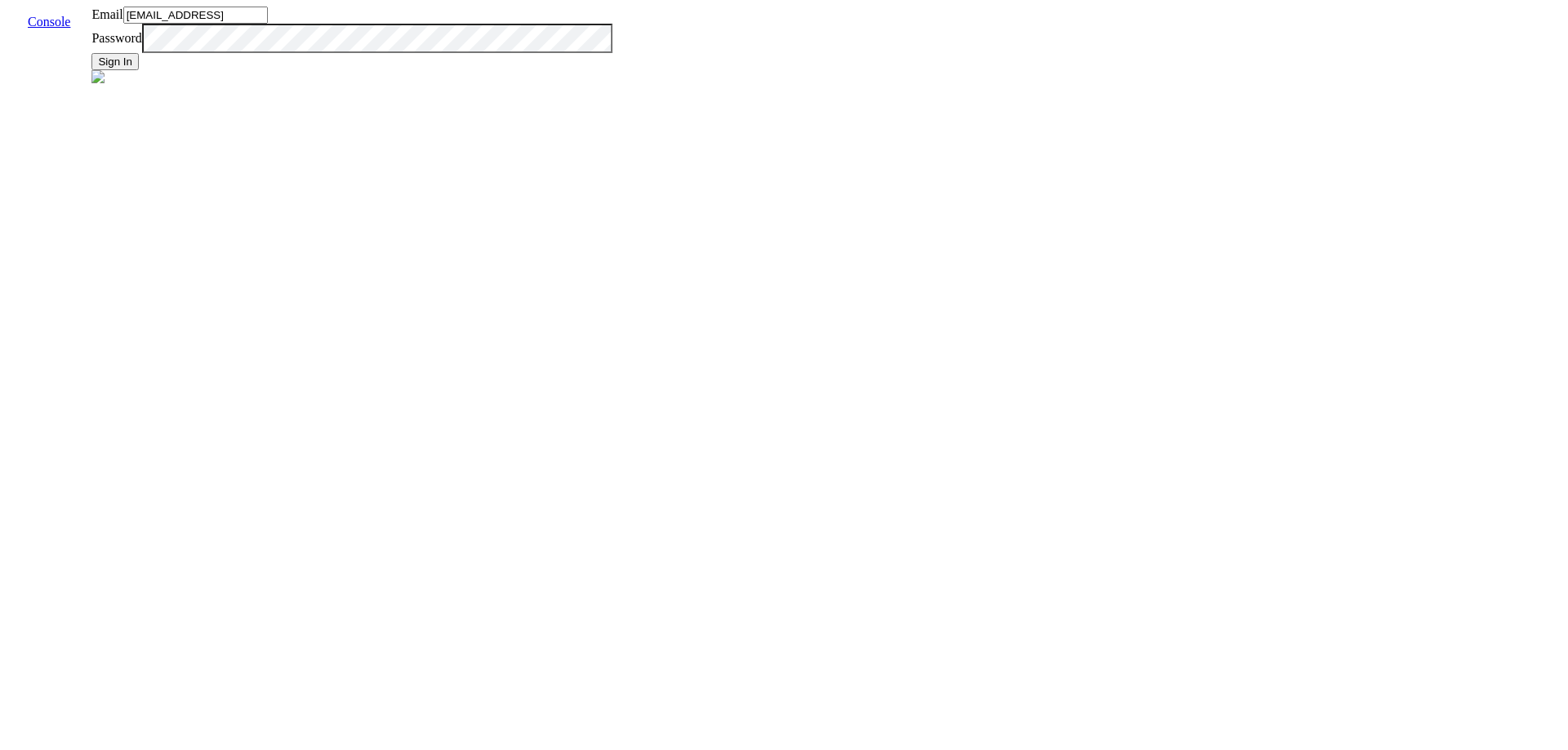
click at [612, 87] on div "Email [EMAIL_ADDRESS] Password Sign In" at bounding box center [351, 46] width 520 height 80
click at [104, 83] on img at bounding box center [98, 77] width 13 height 13
click at [606, 87] on div "Email [EMAIL_ADDRESS] Password Sign In" at bounding box center [351, 46] width 520 height 80
click at [462, 87] on div "Email [EMAIL_ADDRESS] Password Sign In" at bounding box center [351, 46] width 520 height 80
click at [612, 87] on div "Email [EMAIL_ADDRESS] Password Sign In" at bounding box center [351, 46] width 520 height 80
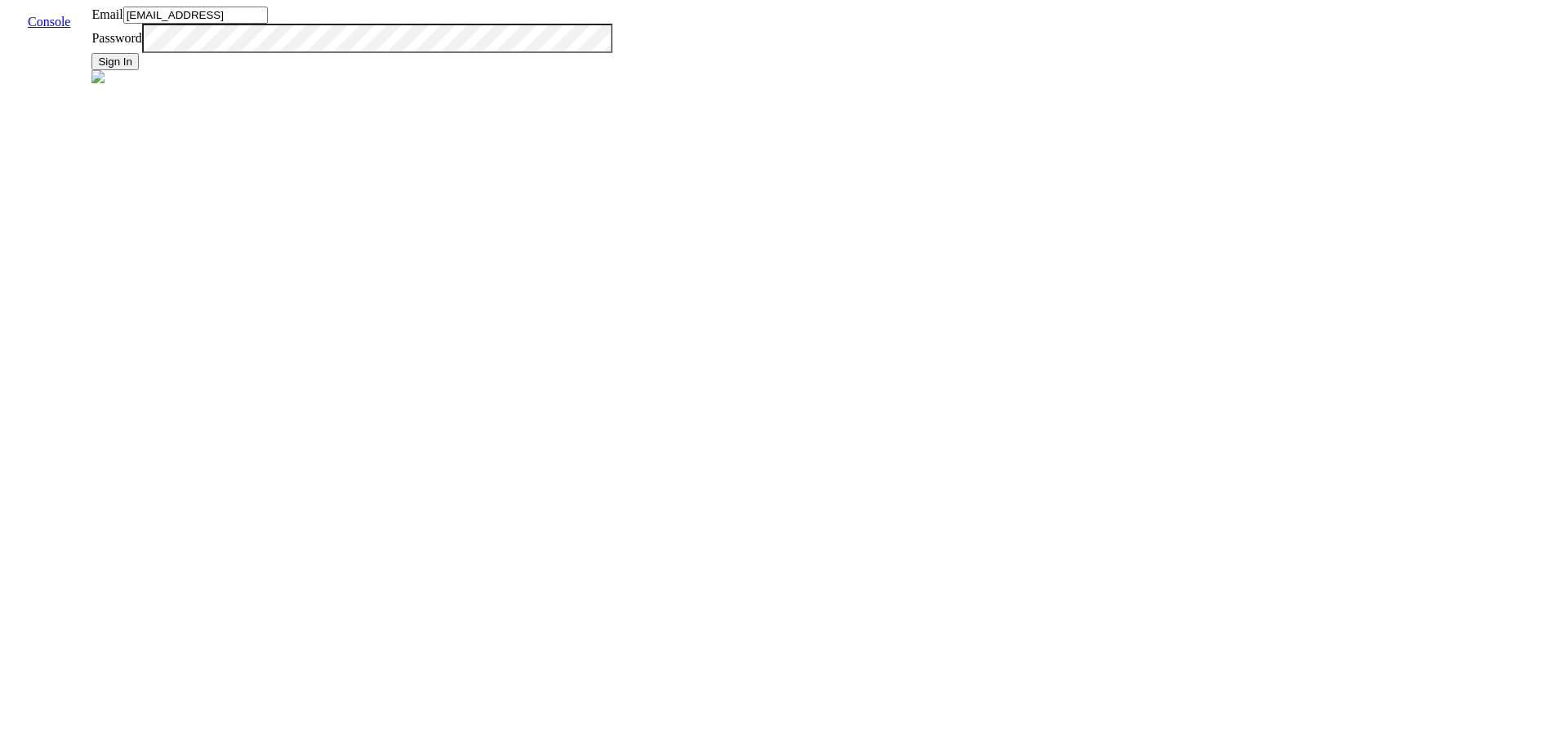
click at [238, 67] on div "Email [EMAIL_ADDRESS] Password Sign In" at bounding box center [351, 46] width 520 height 80
click at [55, 38] on div "Console" at bounding box center [49, 22] width 85 height 31
click at [69, 21] on link "Console" at bounding box center [49, 21] width 68 height 14
click at [348, 87] on div "Email [EMAIL_ADDRESS] Password Sign In" at bounding box center [351, 46] width 520 height 80
click at [268, 24] on input "[EMAIL_ADDRESS]" at bounding box center [195, 15] width 144 height 18
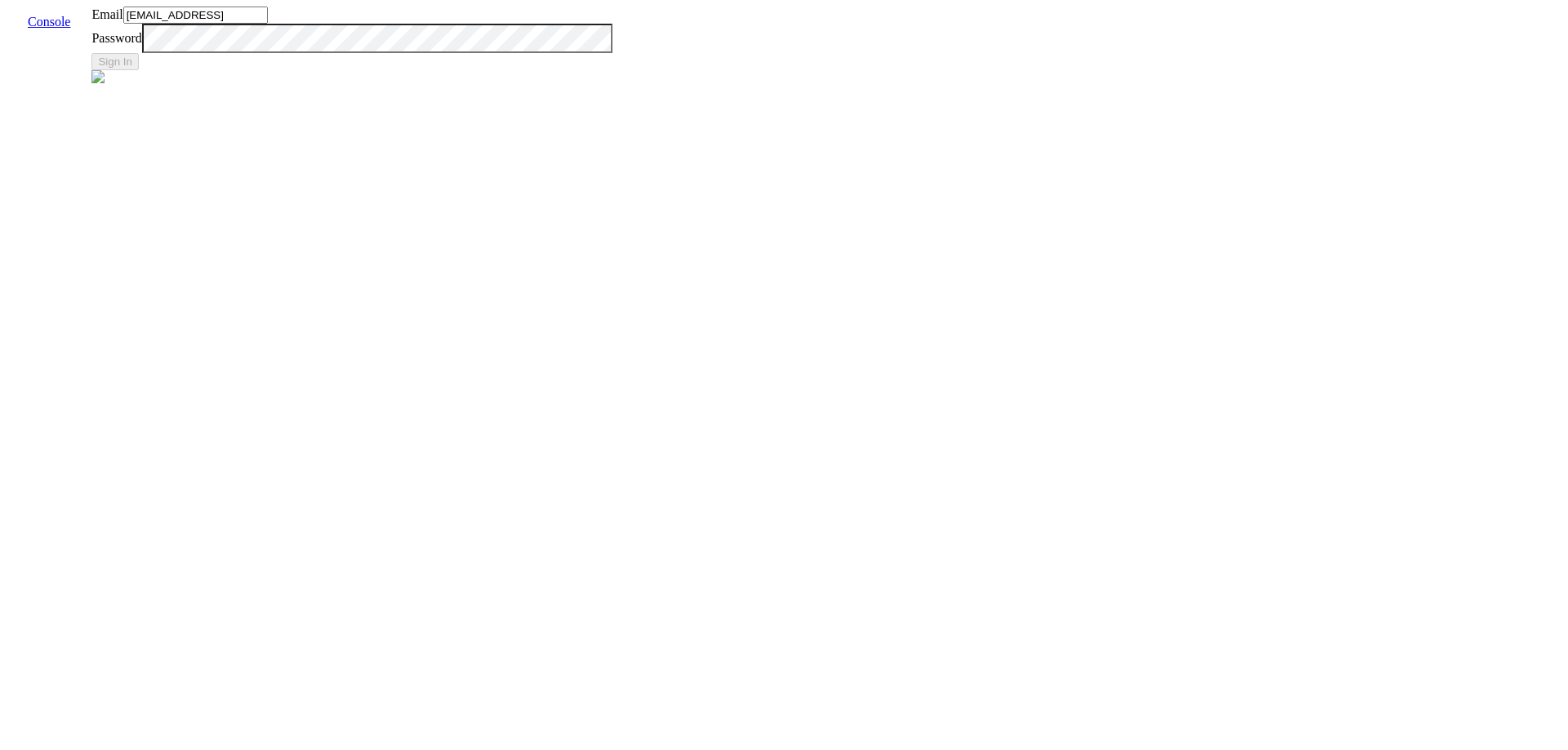
click at [268, 24] on input "[EMAIL_ADDRESS]" at bounding box center [195, 15] width 144 height 18
type input "[EMAIL_ADDRESS]"
click at [139, 70] on button "Sign In" at bounding box center [115, 61] width 47 height 18
click at [268, 24] on input "[EMAIL_ADDRESS]" at bounding box center [195, 15] width 144 height 18
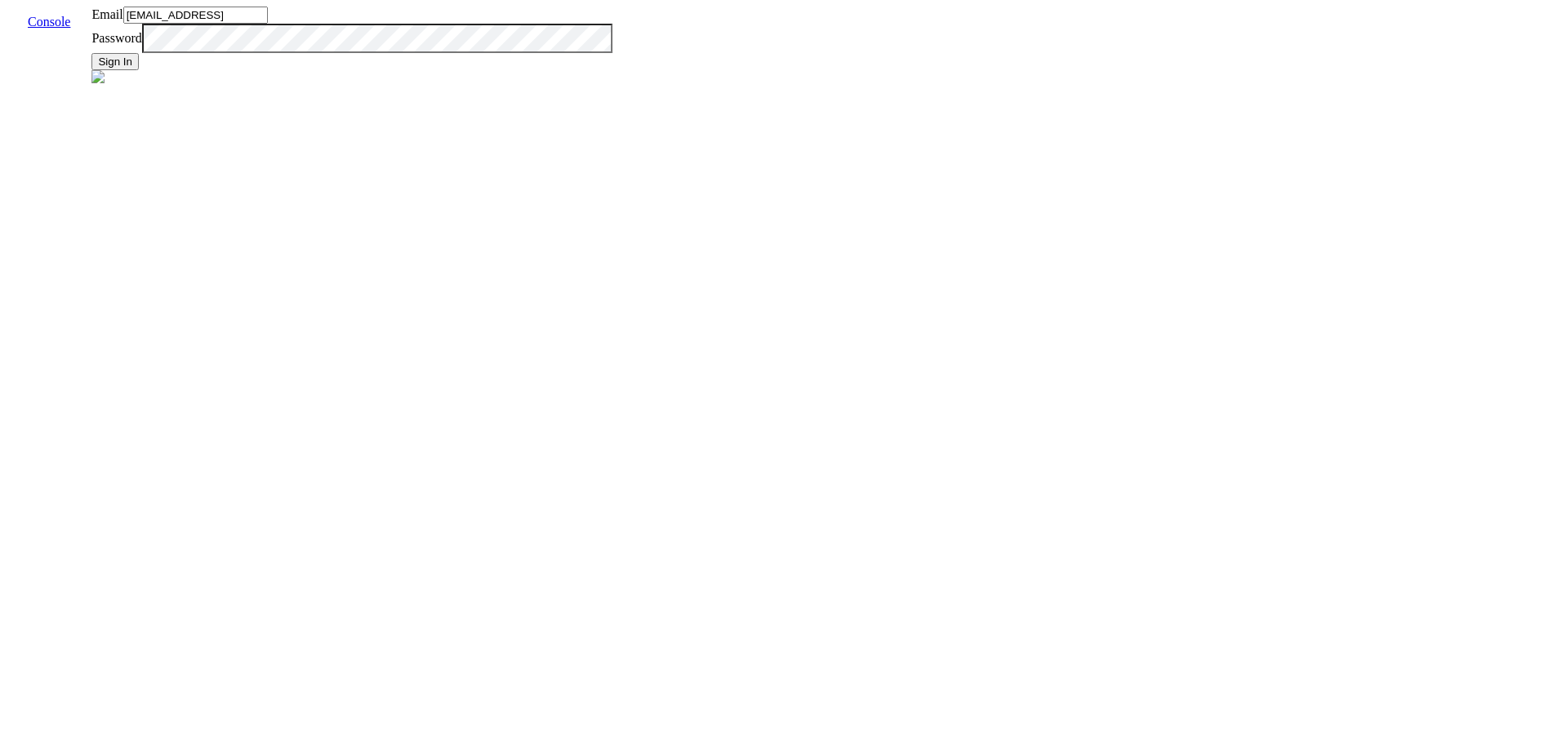
click at [268, 24] on input "[EMAIL_ADDRESS]" at bounding box center [195, 15] width 144 height 18
type input "j"
type input "[EMAIL_ADDRESS]"
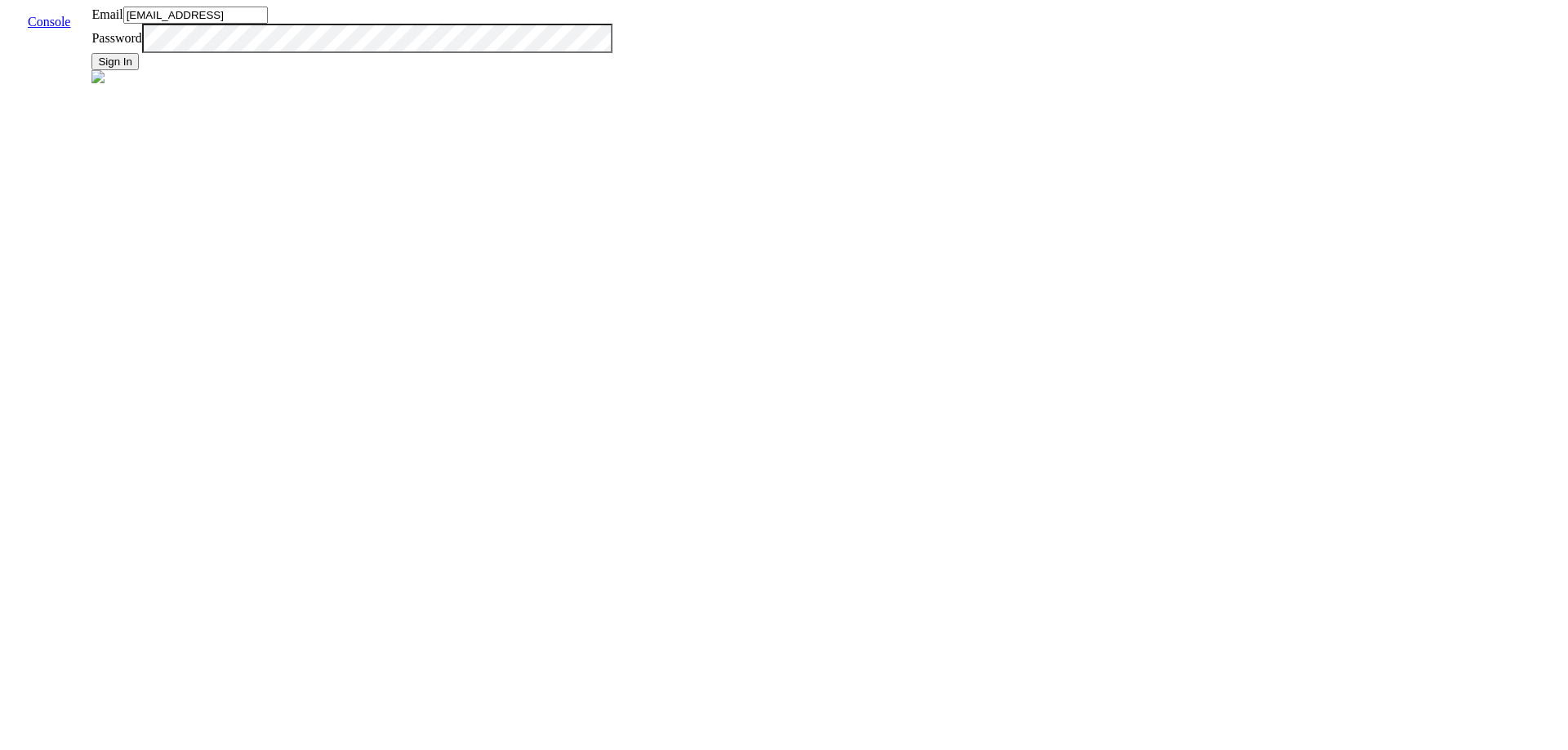
click at [139, 70] on button "Sign In" at bounding box center [115, 61] width 47 height 18
type input "[EMAIL_ADDRESS]"
